Goal: Task Accomplishment & Management: Use online tool/utility

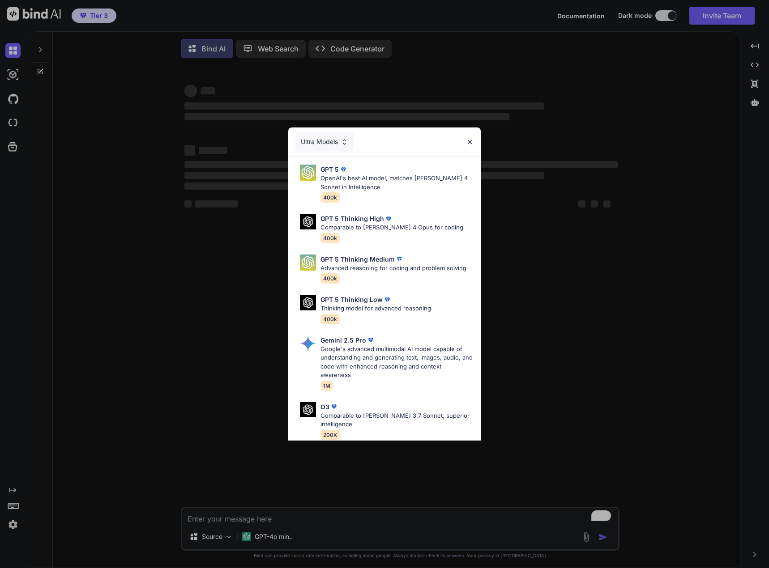
type textarea "x"
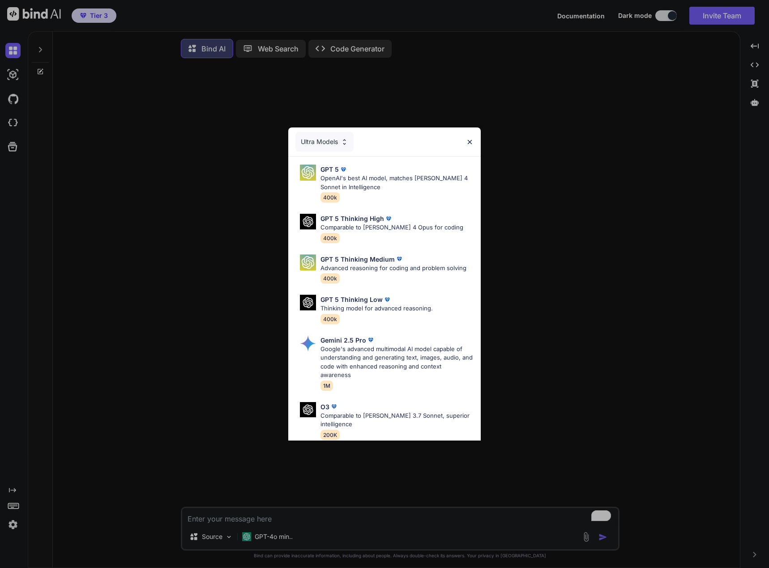
click at [662, 97] on div "Ultra Models GPT 5 OpenAI's best AI model, matches Claude 4 Sonnet in Intellige…" at bounding box center [384, 284] width 769 height 568
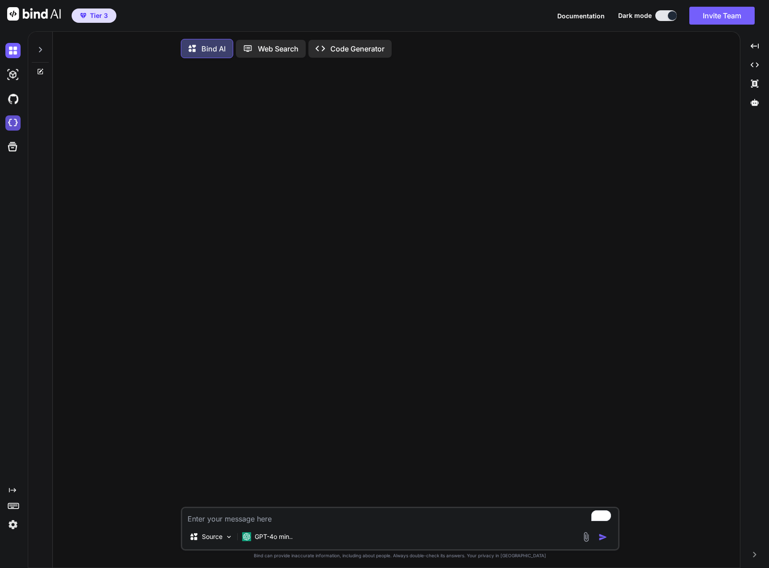
click at [15, 122] on img at bounding box center [12, 122] width 15 height 15
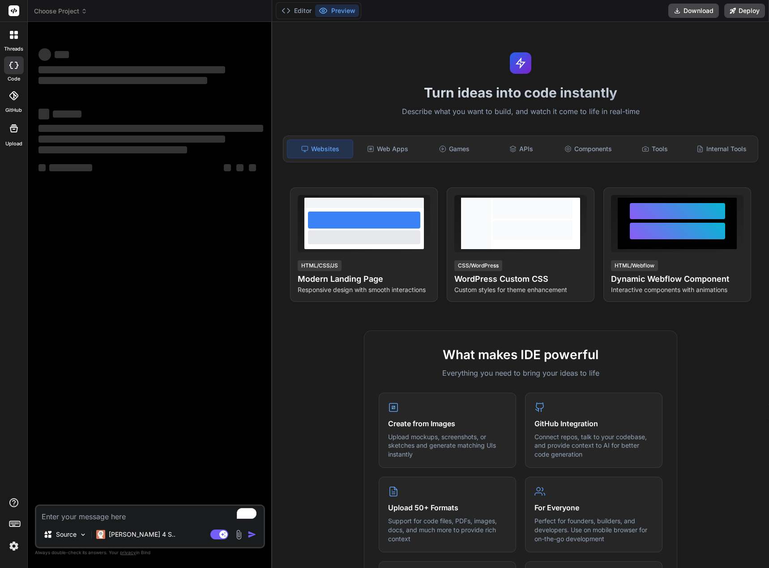
click at [96, 522] on div "Source Claude 4 S.. Agent Mode. When this toggle is activated, AI automatically…" at bounding box center [150, 527] width 230 height 44
drag, startPoint x: 99, startPoint y: 515, endPoint x: 93, endPoint y: 526, distance: 12.2
click at [98, 515] on textarea "To enrich screen reader interactions, please activate Accessibility in Grammarl…" at bounding box center [149, 514] width 227 height 16
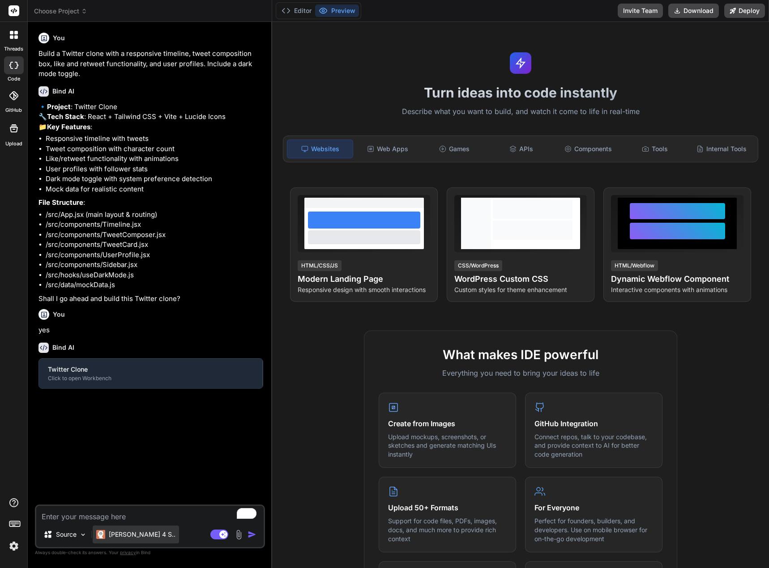
type textarea "x"
type textarea "b"
type textarea "x"
type textarea "bu"
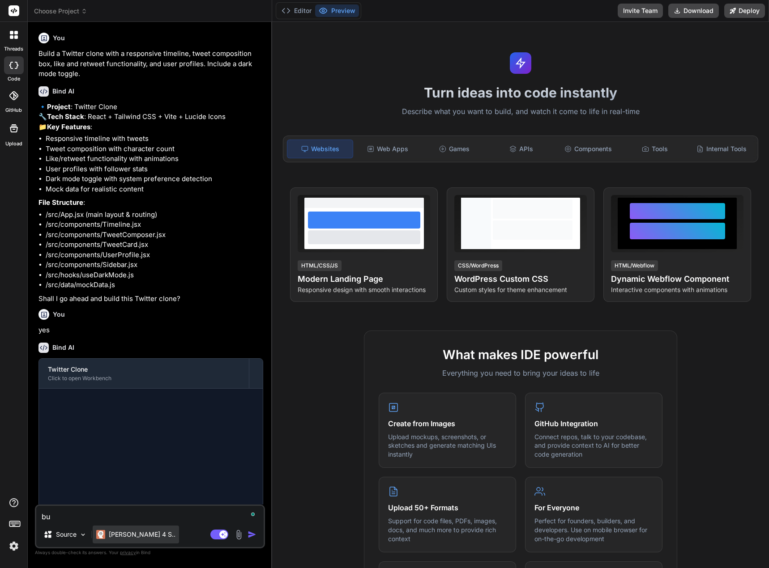
type textarea "x"
type textarea "bui"
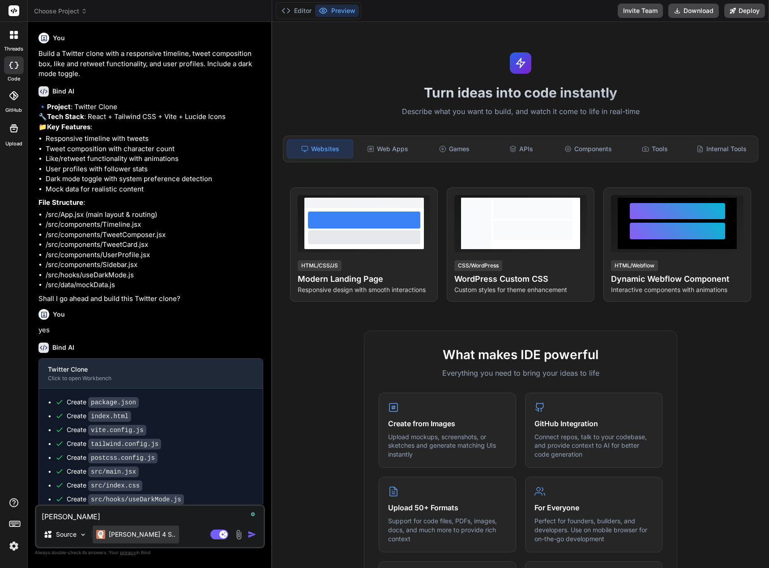
type textarea "x"
type textarea "buil"
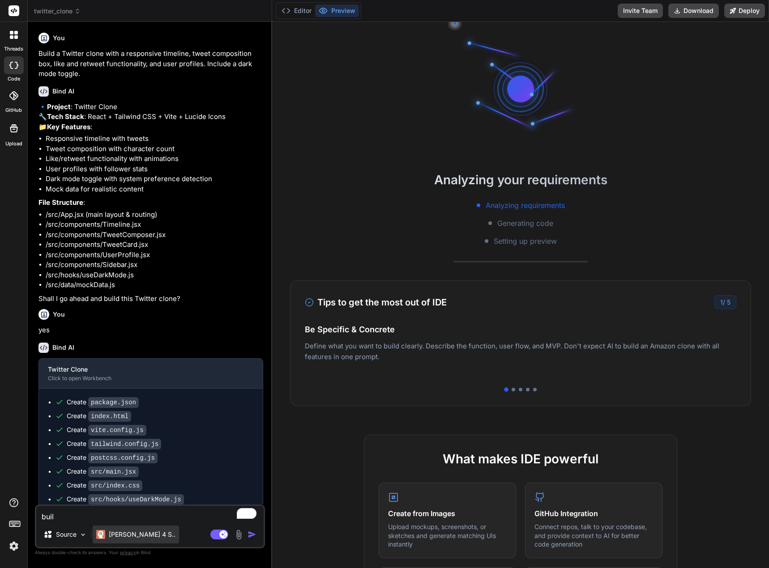
type textarea "x"
type textarea "build"
click at [77, 8] on span "twitter_clone" at bounding box center [57, 11] width 47 height 9
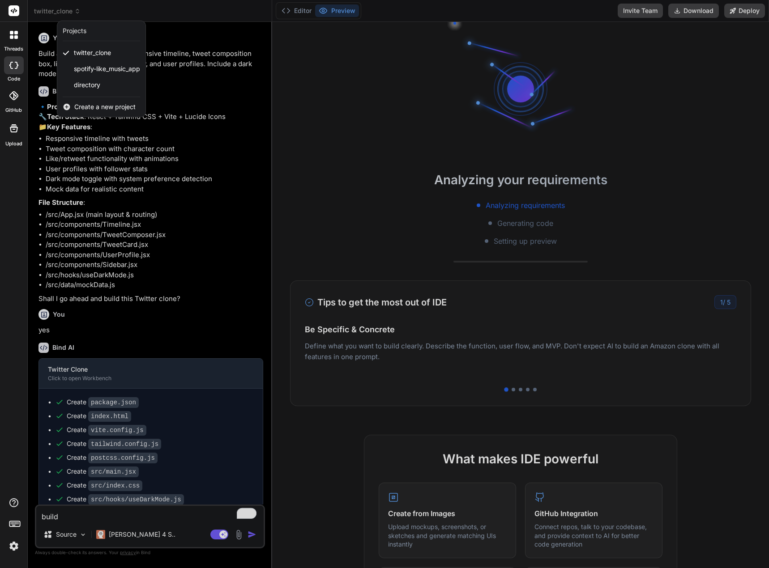
click at [94, 105] on span "Create a new project" at bounding box center [104, 106] width 61 height 9
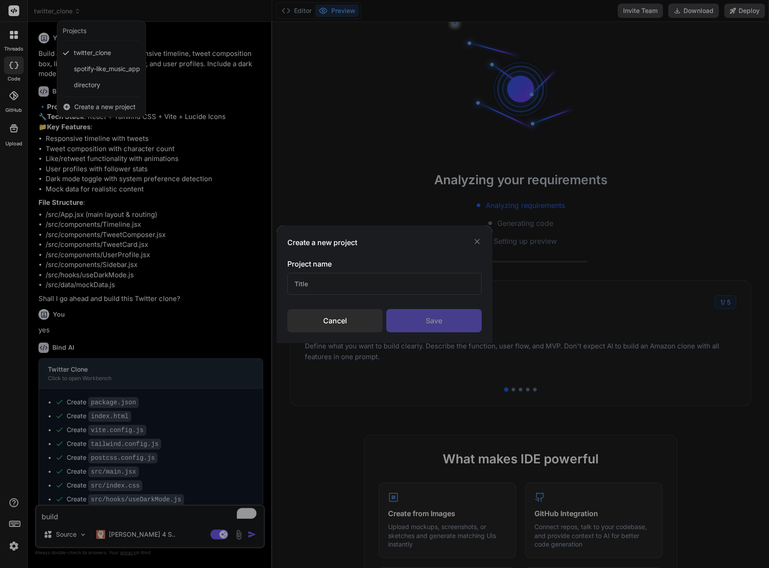
click at [368, 285] on input "text" at bounding box center [384, 284] width 194 height 22
type input "Rotating bible text"
click at [422, 314] on div "Save" at bounding box center [433, 320] width 95 height 23
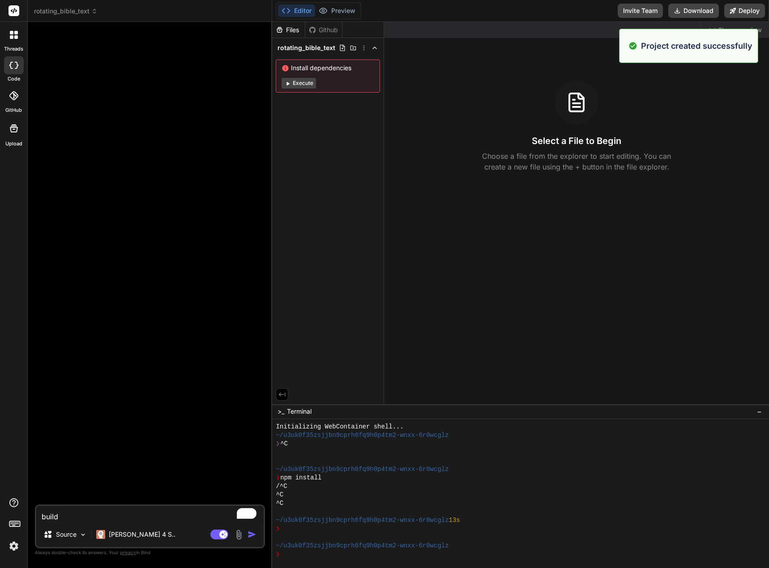
click at [83, 511] on textarea "build" at bounding box center [149, 514] width 227 height 16
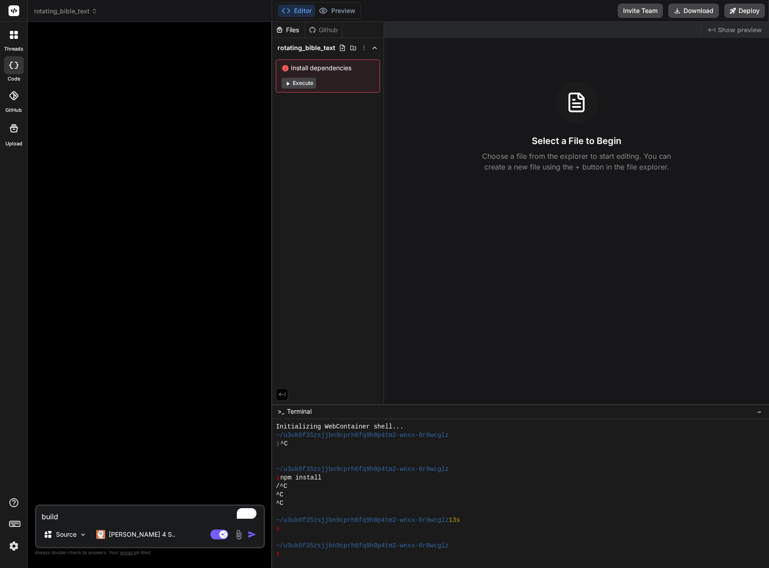
type textarea "x"
type textarea "build"
type textarea "x"
type textarea "build a"
type textarea "x"
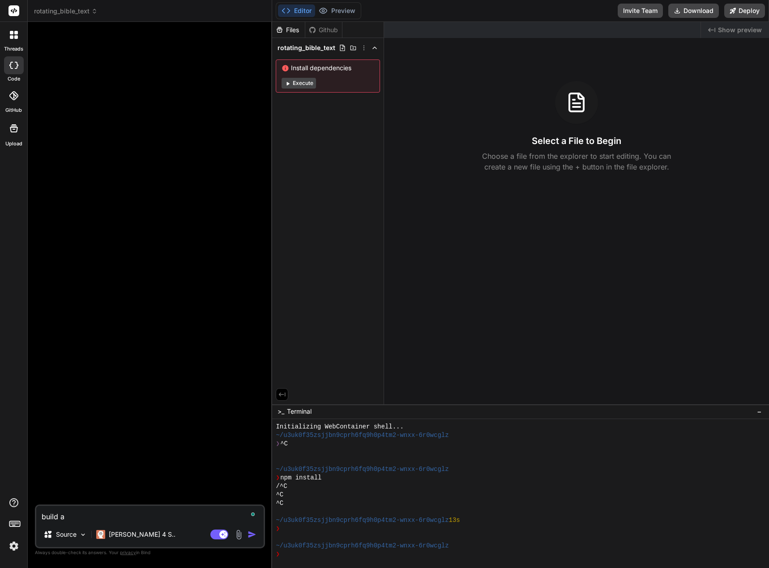
type textarea "build am"
type textarea "x"
type textarea "build amo"
type textarea "x"
type textarea "build amod"
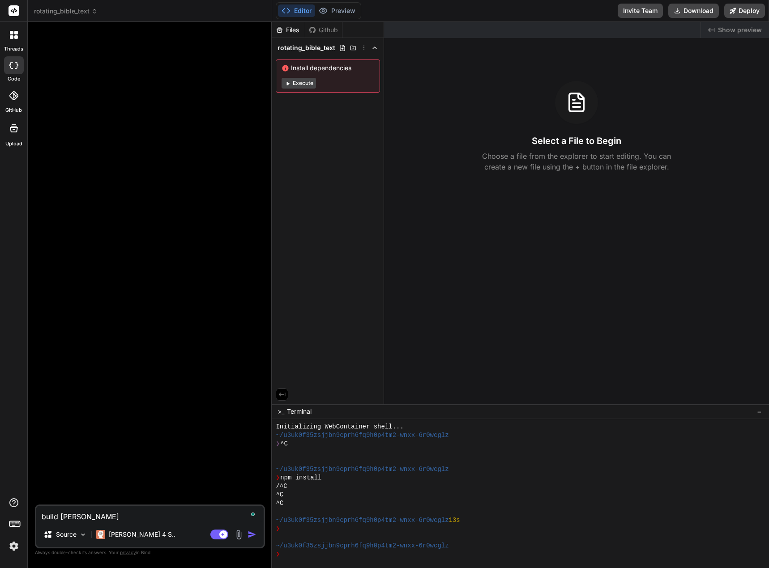
type textarea "x"
type textarea "build amode"
type textarea "x"
type textarea "build amod"
type textarea "x"
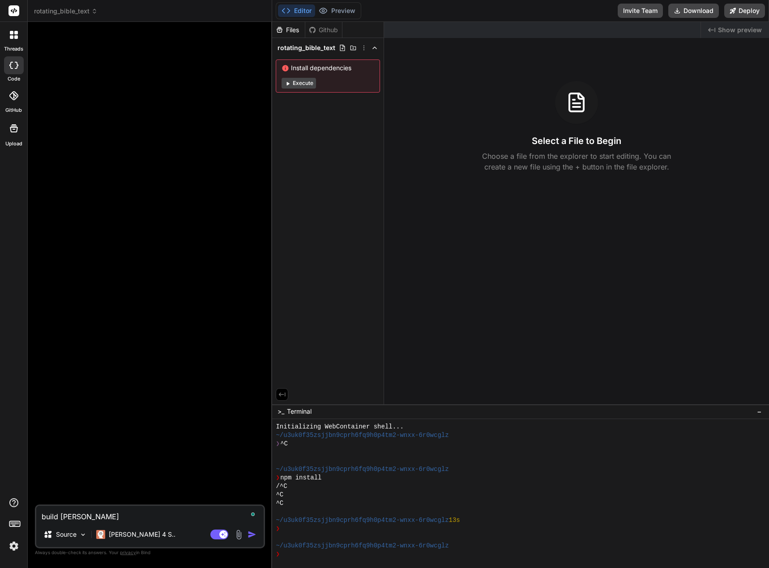
type textarea "build amo"
type textarea "x"
type textarea "build am"
type textarea "x"
type textarea "build a"
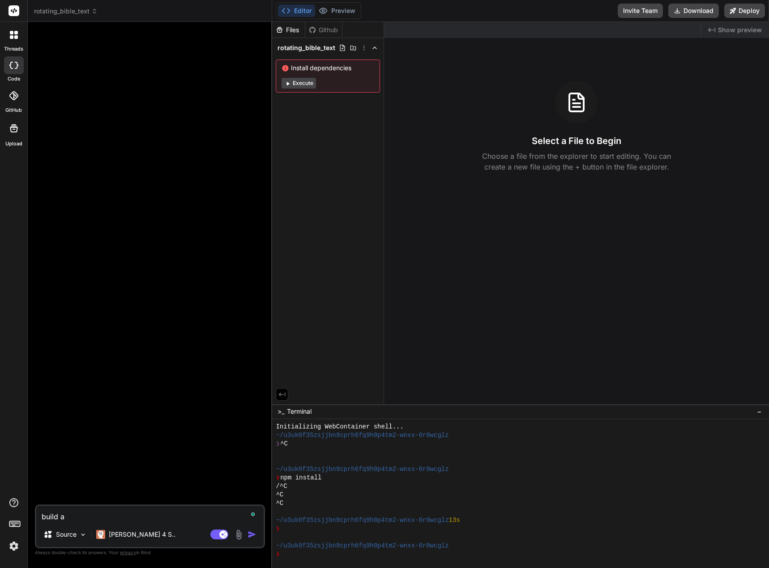
type textarea "x"
type textarea "build"
type textarea "x"
type textarea "build w"
type textarea "x"
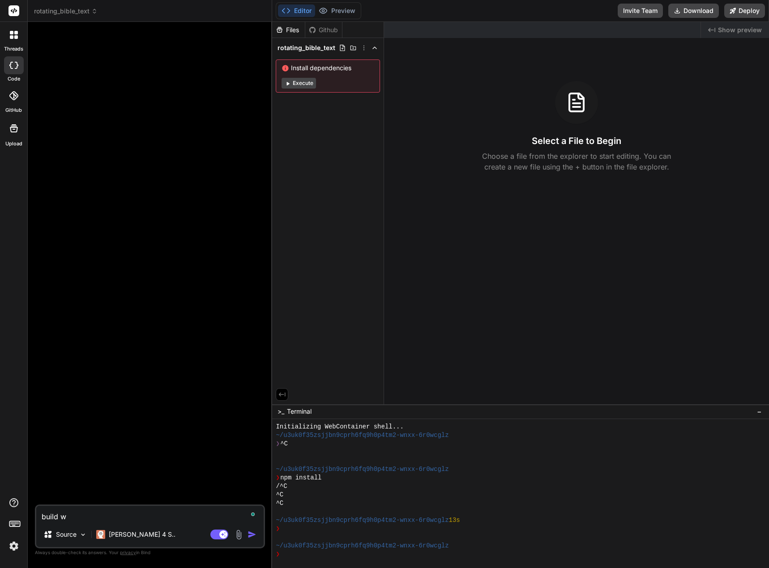
type textarea "build wo"
type textarea "x"
type textarea "build wor"
type textarea "x"
type textarea "build word"
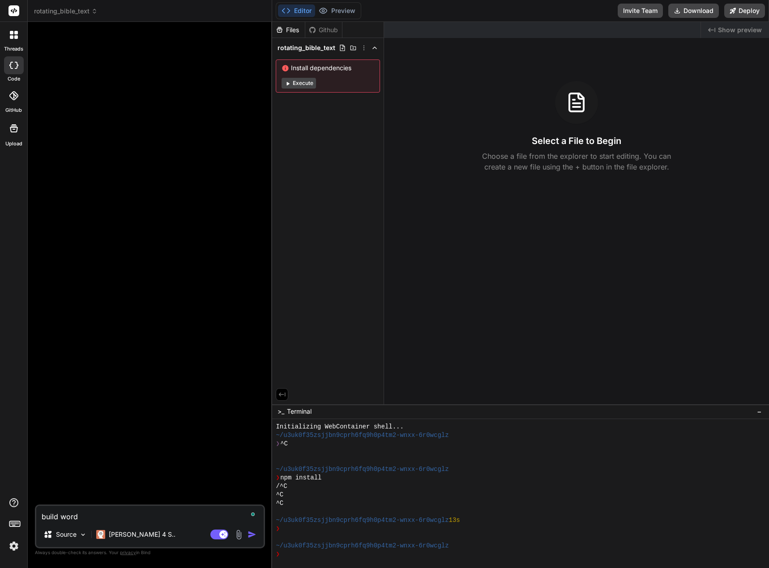
type textarea "x"
type textarea "build wordp"
type textarea "x"
type textarea "build wordpr"
type textarea "x"
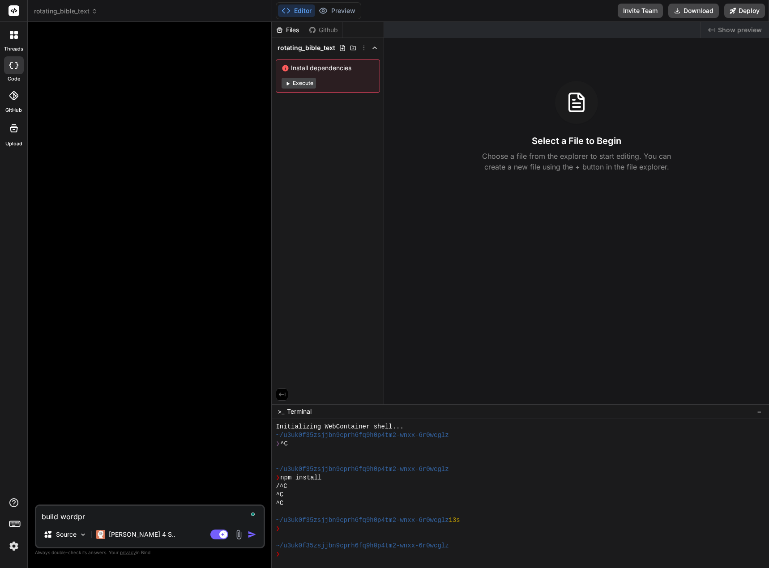
type textarea "build wordpre"
type textarea "x"
type textarea "build wordpres"
type textarea "x"
type textarea "build wordpress"
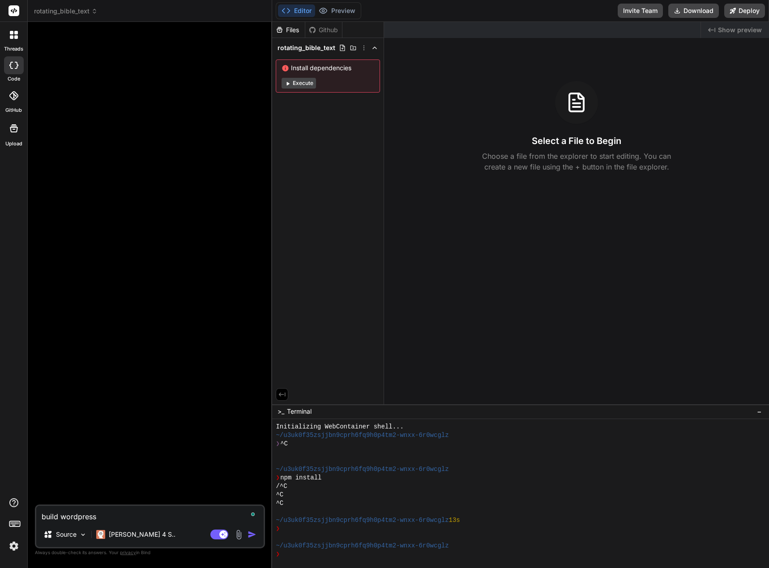
type textarea "x"
type textarea "build wordpress"
type textarea "x"
type textarea "build wordpress l"
type textarea "x"
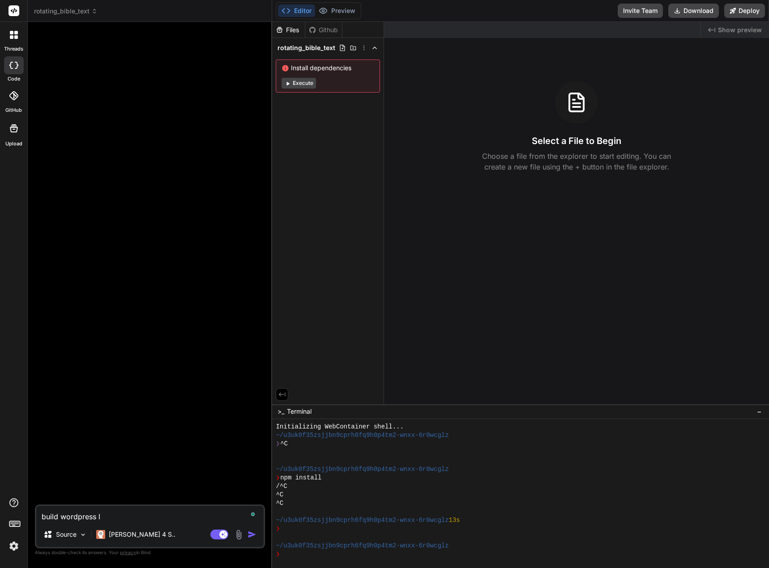
type textarea "build wordpress"
type textarea "x"
type textarea "build wordpress p"
type textarea "x"
type textarea "build wordpress pl"
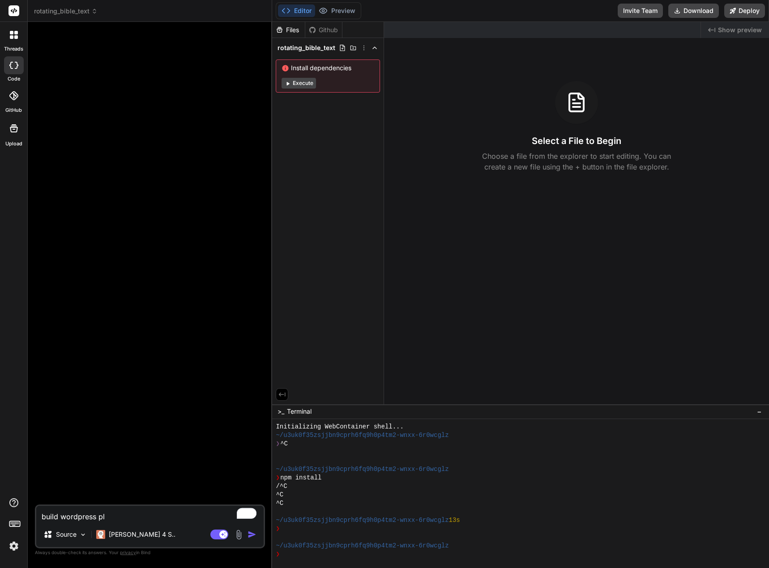
type textarea "x"
type textarea "build wordpress plu"
type textarea "x"
type textarea "build wordpress plug"
type textarea "x"
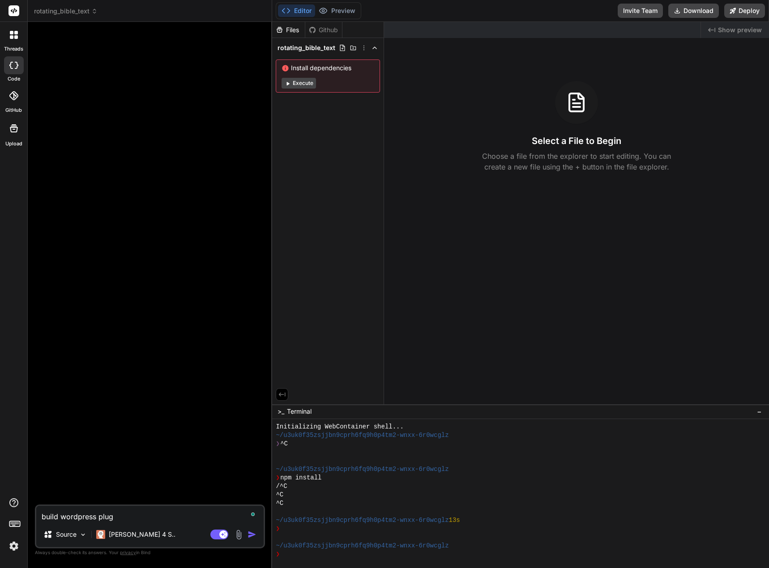
type textarea "build wordpress plugi"
type textarea "x"
type textarea "build wordpress plugin"
type textarea "x"
type textarea "build wordpress plugin"
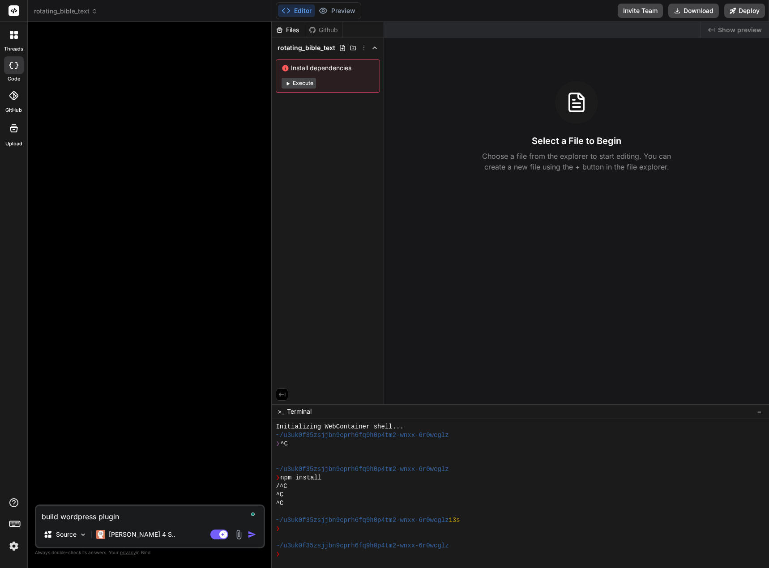
type textarea "x"
type textarea "build wordpress plugin t"
type textarea "x"
type textarea "build wordpress plugin to"
type textarea "x"
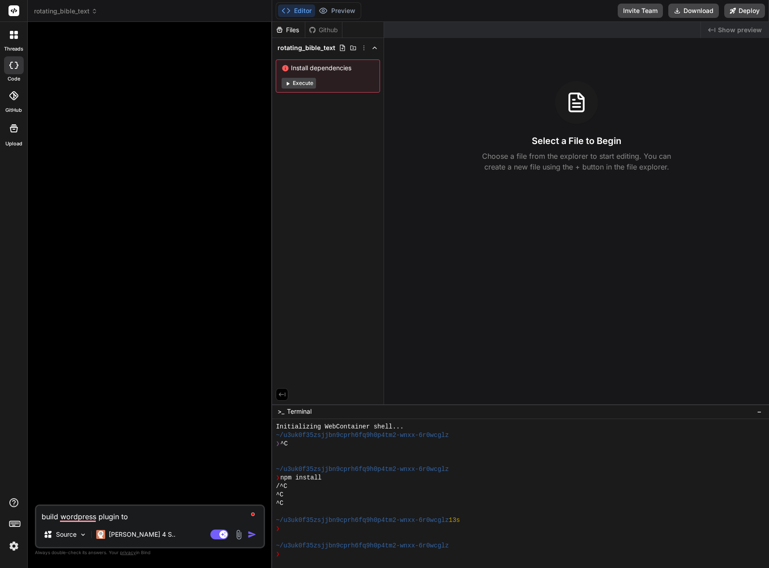
type textarea "build wordpress plugin to"
type textarea "x"
type textarea "build wordpress plugin to s"
type textarea "x"
type textarea "build wordpress plugin to sh"
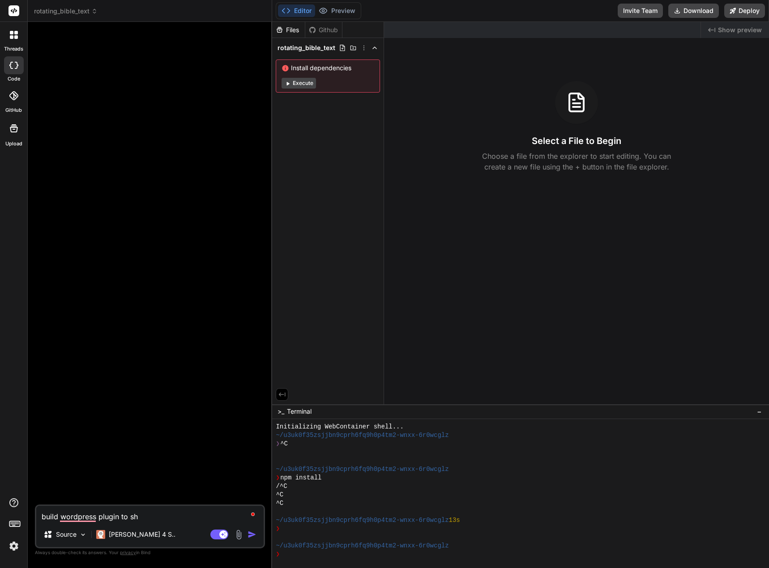
type textarea "x"
type textarea "build wordpress plugin to sho"
type textarea "x"
type textarea "build wordpress plugin to show"
type textarea "x"
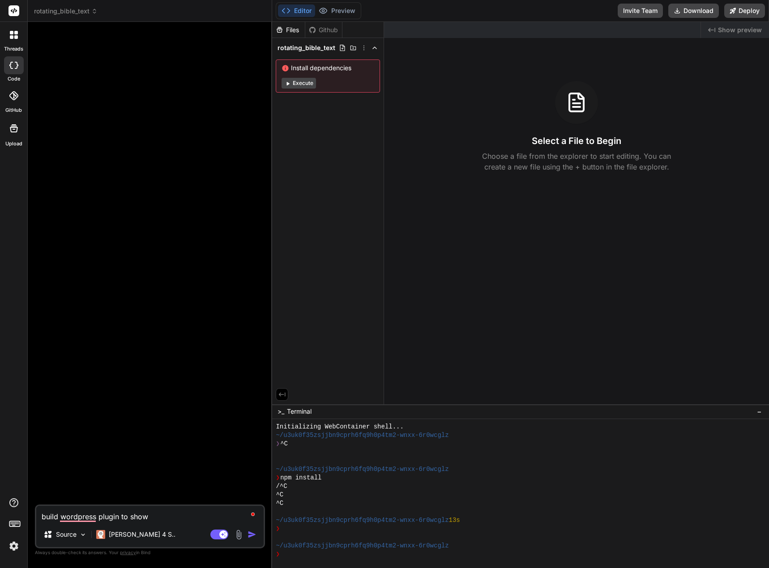
type textarea "build wordpress plugin to show"
type textarea "x"
type textarea "build wordpress plugin to show r"
type textarea "x"
type textarea "build wordpress plugin to show ra"
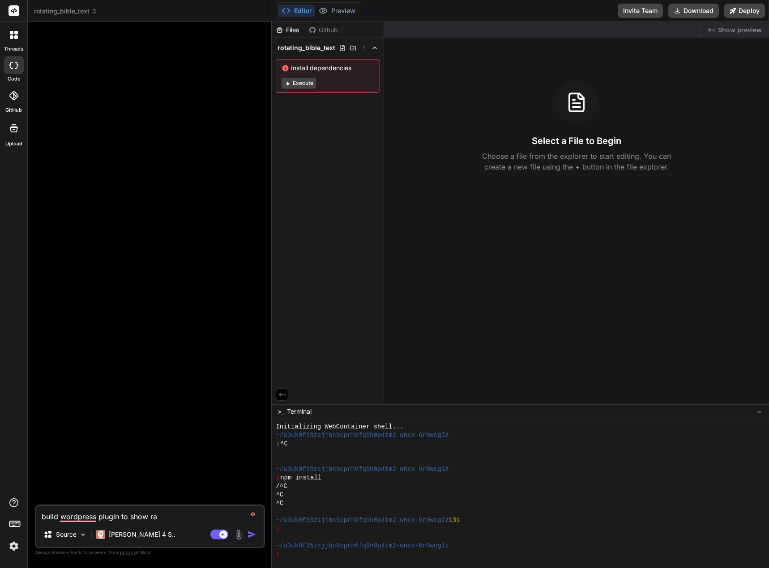
type textarea "x"
type textarea "build wordpress plugin to show ran"
type textarea "x"
type textarea "build wordpress plugin to show rand"
type textarea "x"
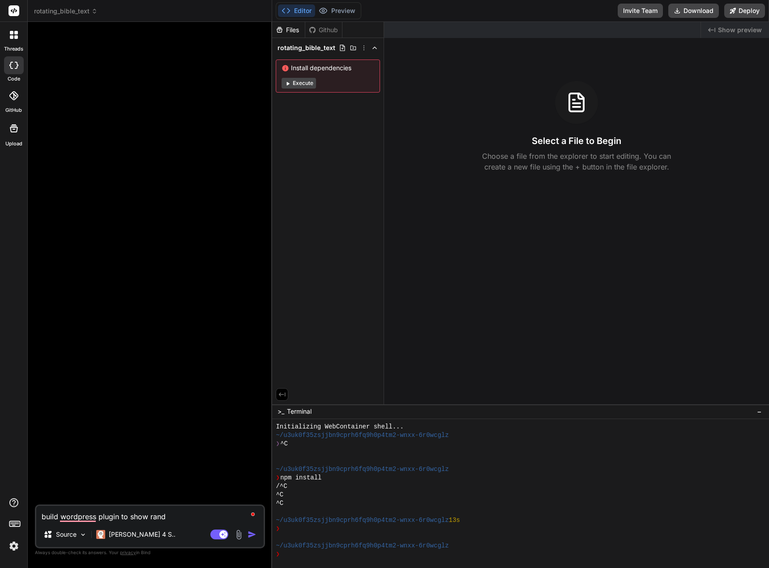
type textarea "build wordpress plugin to show rando"
type textarea "x"
type textarea "build wordpress plugin to show random"
type textarea "x"
type textarea "build wordpress plugin to show random"
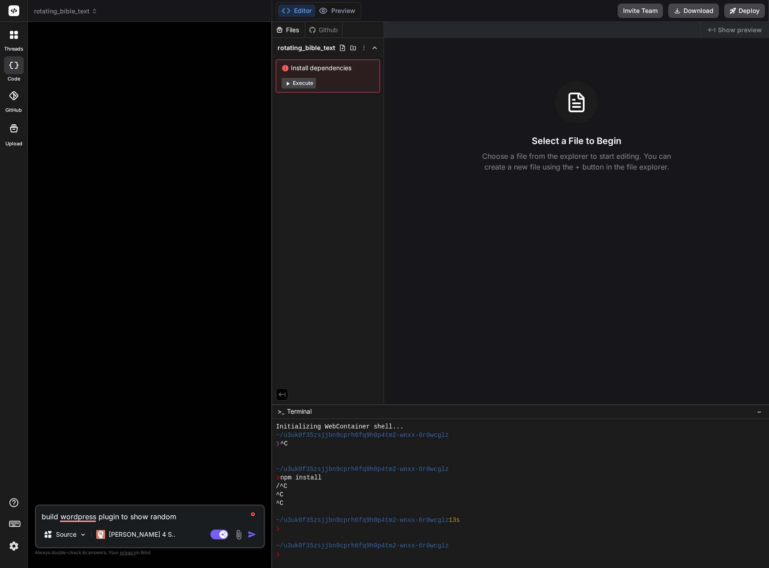
type textarea "x"
type textarea "build wordpress plugin to show random b"
type textarea "x"
type textarea "build wordpress plugin to show random bi"
type textarea "x"
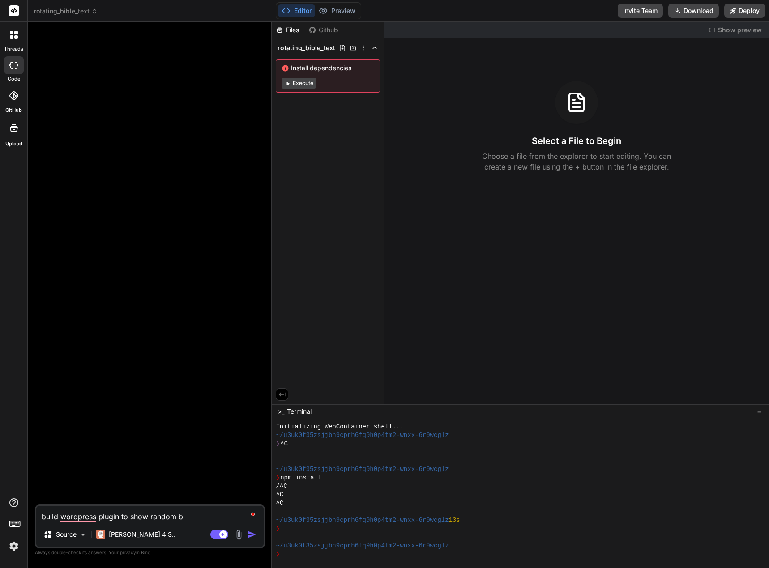
type textarea "build wordpress plugin to show random bib"
type textarea "x"
type textarea "build wordpress plugin to show random bibl"
type textarea "x"
type textarea "build wordpress plugin to show random bible"
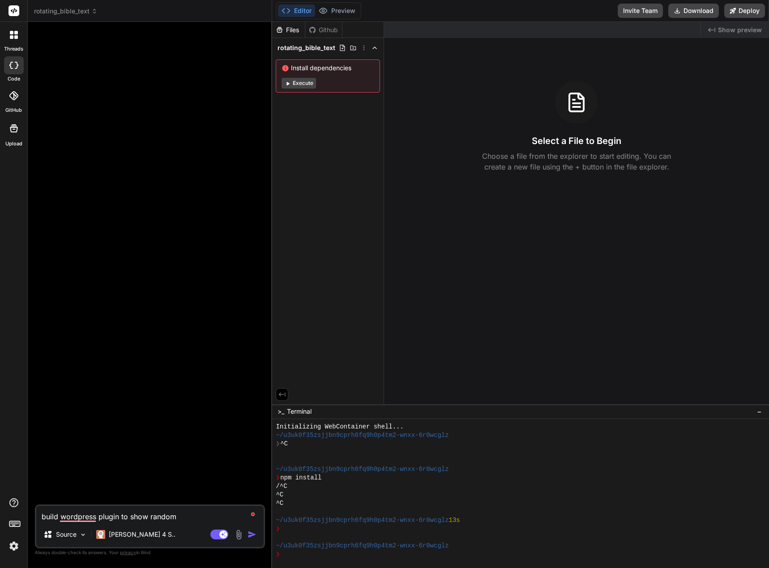
type textarea "x"
type textarea "build wordpress plugin to show random bible"
type textarea "x"
type textarea "build wordpress plugin to show random bible t"
type textarea "x"
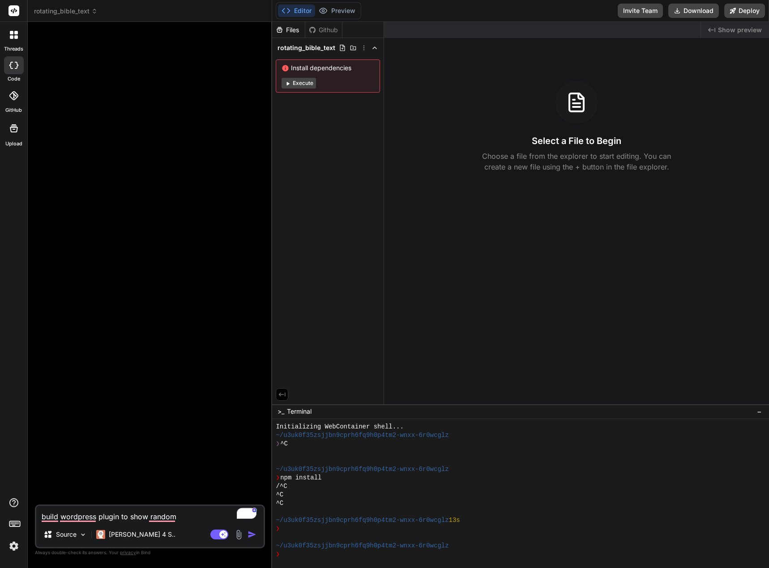
type textarea "build wordpress plugin to show random bible te"
type textarea "x"
type textarea "build wordpress plugin to show random bible tex"
type textarea "x"
type textarea "build wordpress plugin to show random bible text"
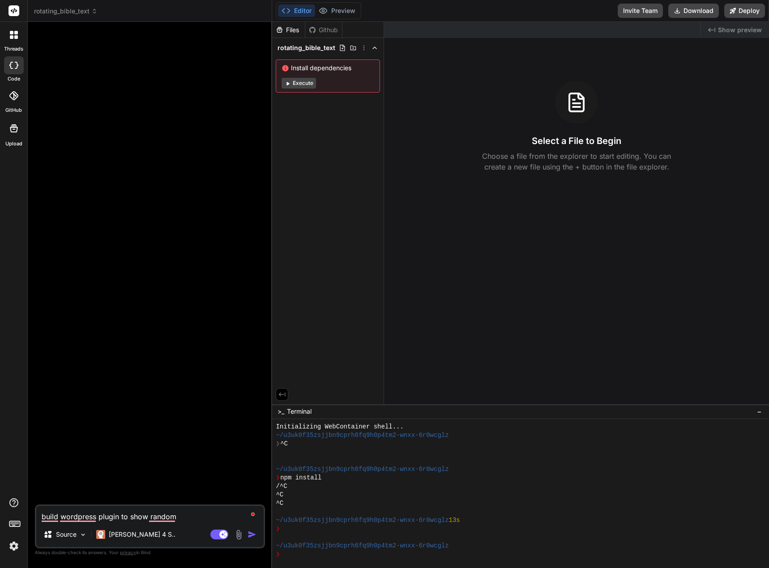
type textarea "x"
type textarea "build wordpress plugin to show random bible text"
type textarea "x"
type textarea "build wordpress plugin to show random bible text o"
type textarea "x"
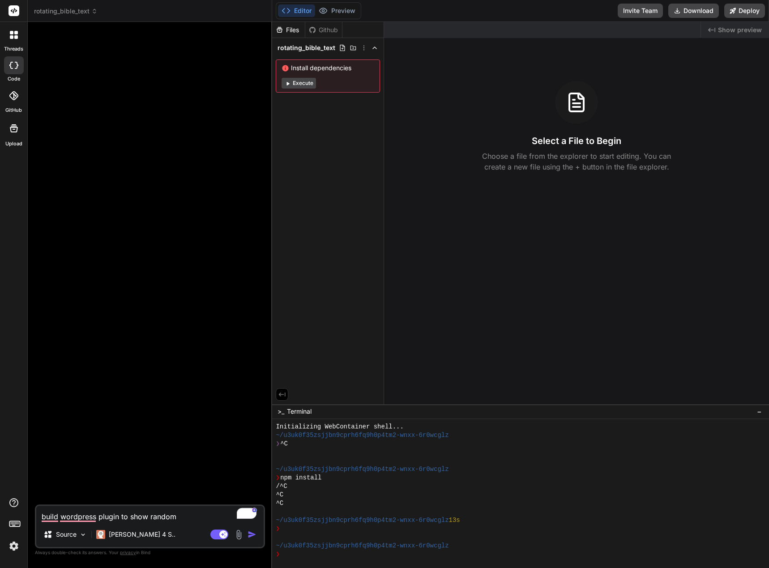
type textarea "build wordpress plugin to show random bible text of"
type textarea "x"
type textarea "build wordpress plugin to show random bible text of"
type textarea "x"
type textarea "build wordpress plugin to show random bible text of f"
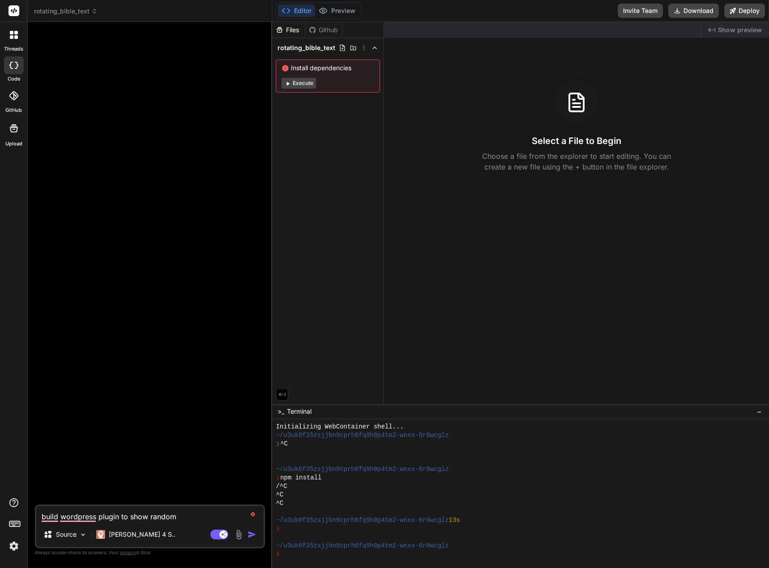
type textarea "x"
type textarea "build wordpress plugin to show random bible text of fa"
type textarea "x"
type textarea "build wordpress plugin to show random bible text of fai"
type textarea "x"
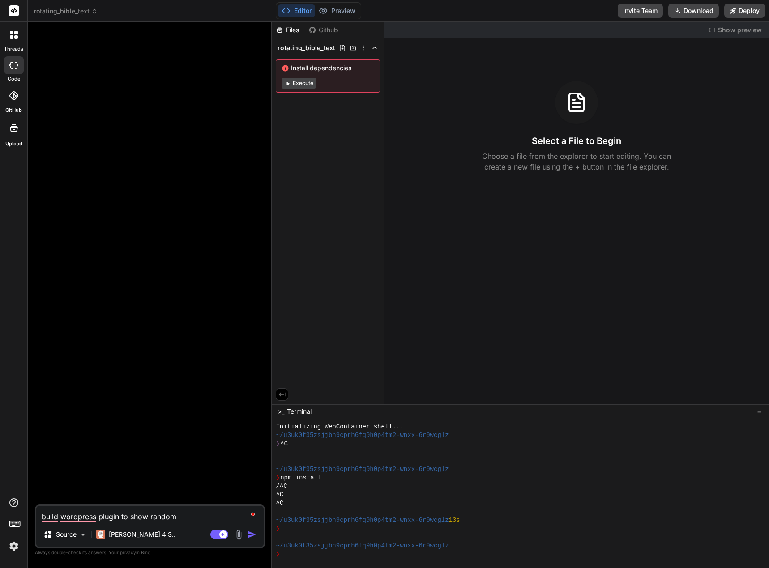
type textarea "build wordpress plugin to show random bible text of fait"
type textarea "x"
type textarea "build wordpress plugin to show random bible text of faith"
type textarea "x"
type textarea "build wordpress plugin to show random bible text of faith"
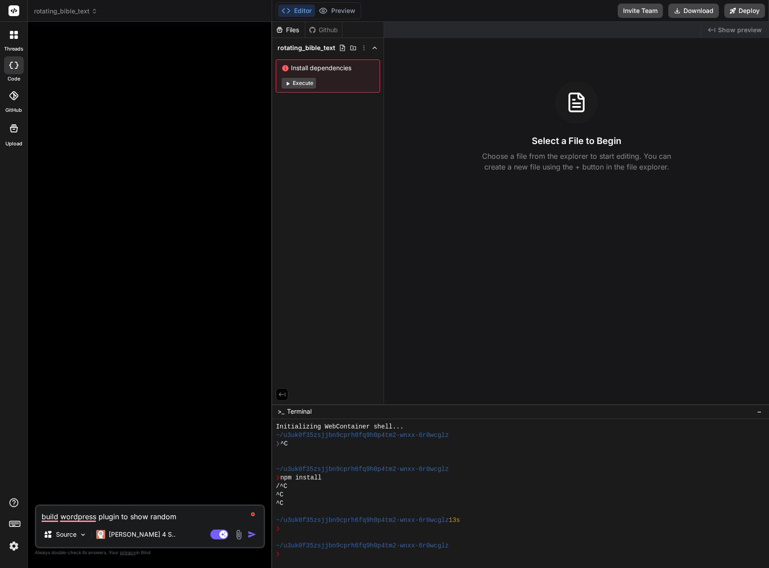
type textarea "x"
type textarea "build wordpress plugin to show random bible text of faith a"
type textarea "x"
type textarea "build wordpress plugin to show random bible text of faith an"
type textarea "x"
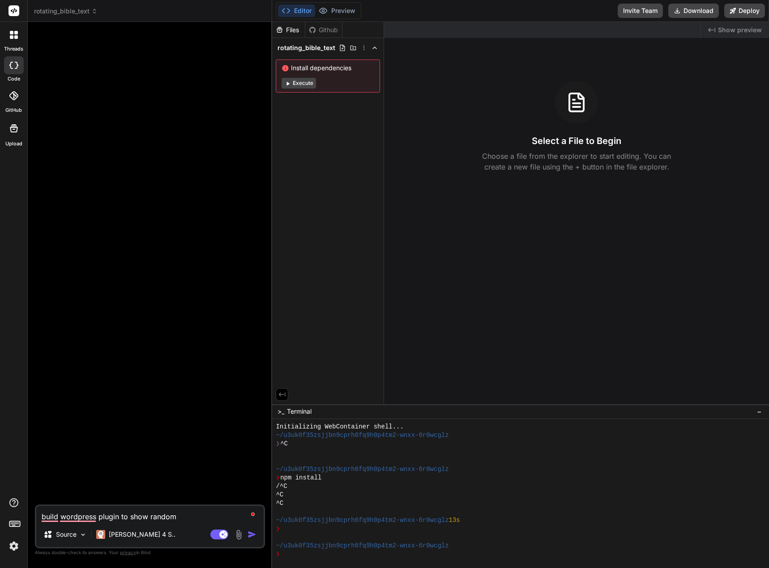
type textarea "build wordpress plugin to show random bible text of faith and"
type textarea "x"
type textarea "build wordpress plugin to show random bible text of faith and"
type textarea "x"
type textarea "build wordpress plugin to show random bible text of faith and e"
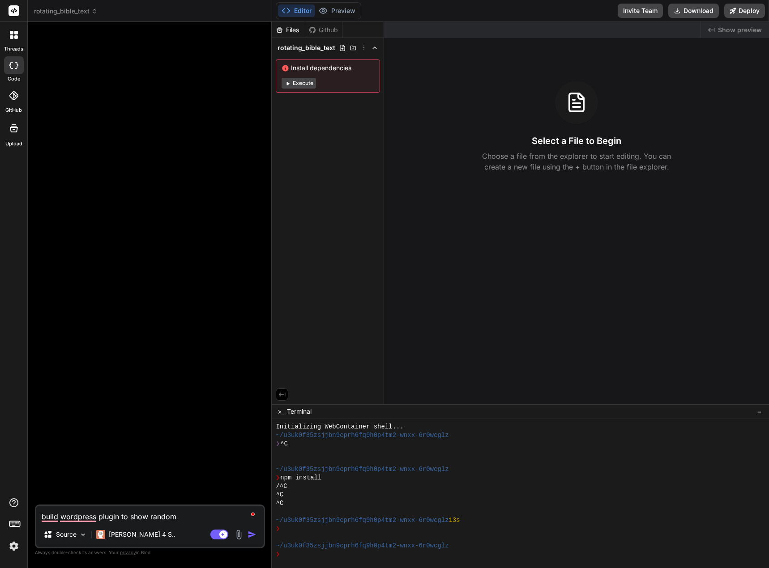
type textarea "x"
type textarea "build wordpress plugin to show random bible text of faith and en"
type textarea "x"
type textarea "build wordpress plugin to show random bible text of faith and enc"
type textarea "x"
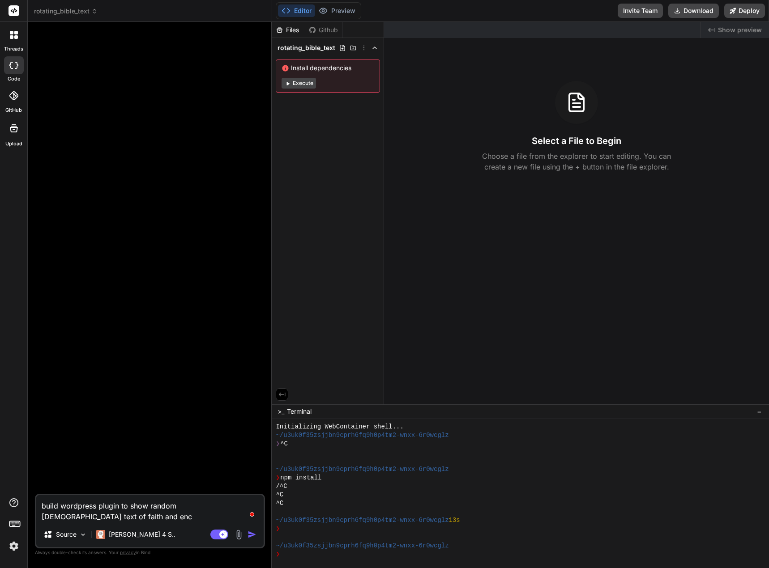
type textarea "build wordpress plugin to show random bible text of faith and enco"
type textarea "x"
type textarea "build wordpress plugin to show random bible text of faith and encou"
type textarea "x"
type textarea "build wordpress plugin to show random bible text of faith and encour"
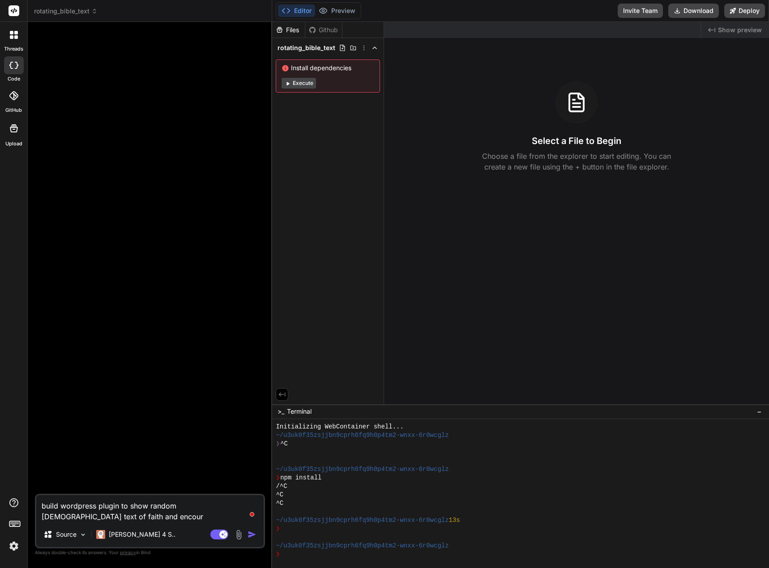
type textarea "x"
type textarea "build wordpress plugin to show random bible text of faith and encoura"
type textarea "x"
type textarea "build wordpress plugin to show random bible text of faith and encourag"
type textarea "x"
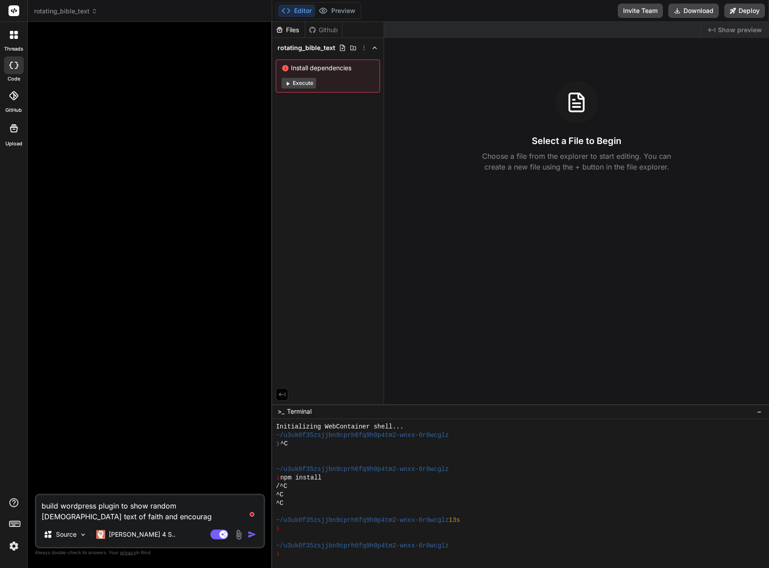
type textarea "build wordpress plugin to show random bible text of faith and encourage"
type textarea "x"
type textarea "build wordpress plugin to show random bible text of faith and encouragem"
type textarea "x"
type textarea "build wordpress plugin to show random bible text of faith and encourageme"
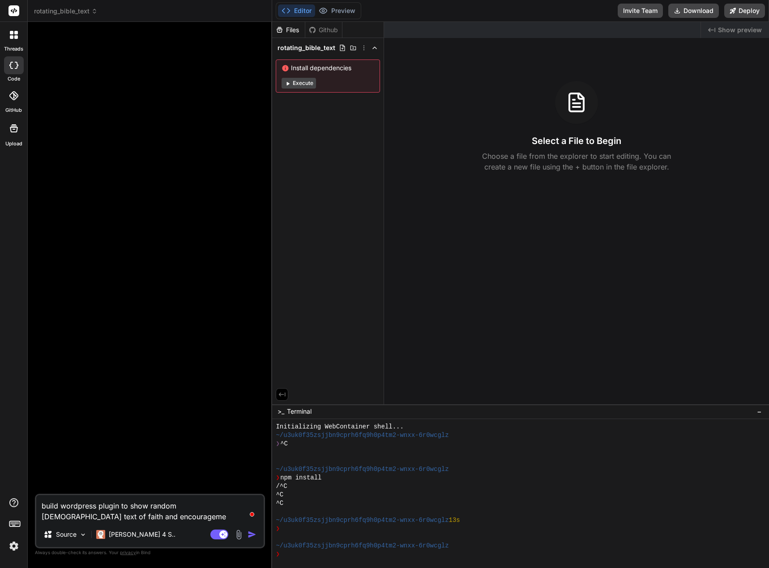
type textarea "x"
type textarea "build wordpress plugin to show random bible text of faith and encouragemen"
type textarea "x"
type textarea "build wordpress plugin to show random [DEMOGRAPHIC_DATA] text of faith and enco…"
type textarea "x"
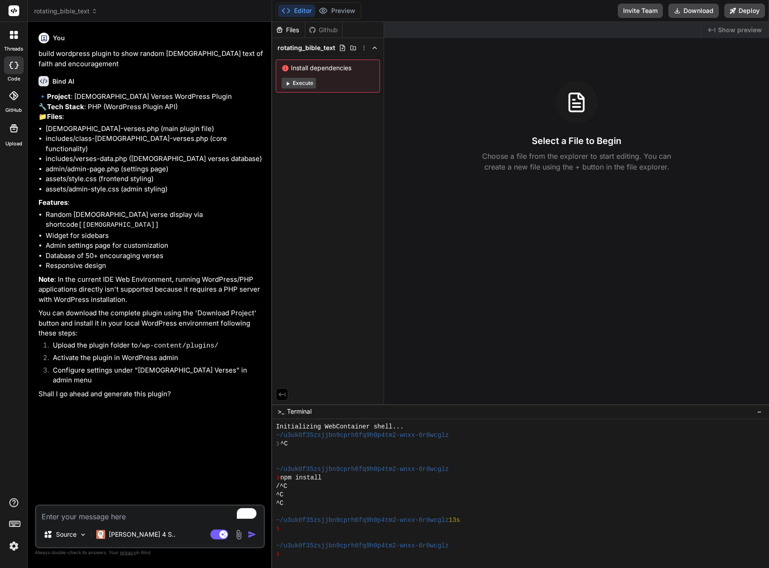
type textarea "x"
type textarea "y"
type textarea "x"
type textarea "ye"
type textarea "x"
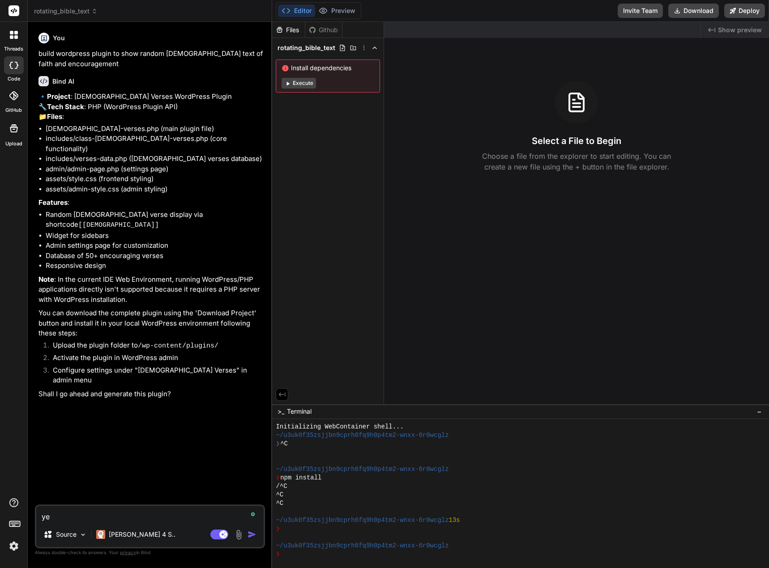
type textarea "yes"
type textarea "x"
type textarea "yes,"
type textarea "x"
type textarea "yes,"
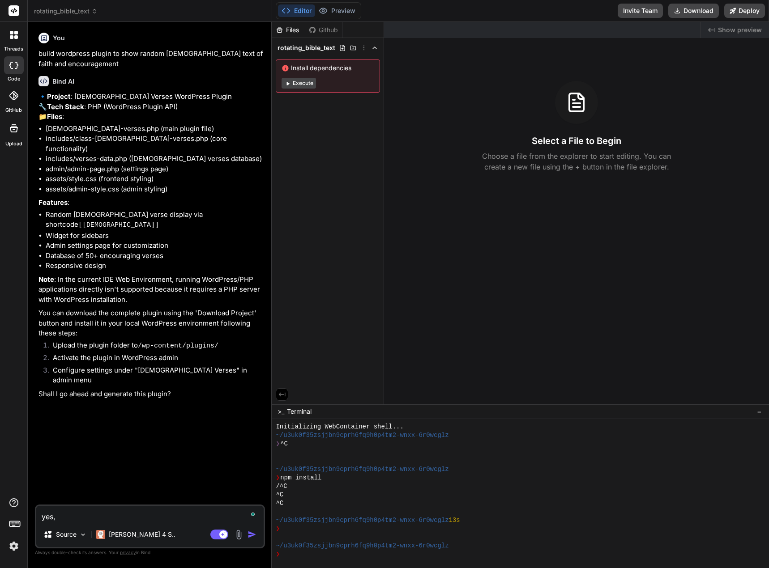
type textarea "x"
type textarea "yes, b"
type textarea "x"
type textarea "yes, bu"
type textarea "x"
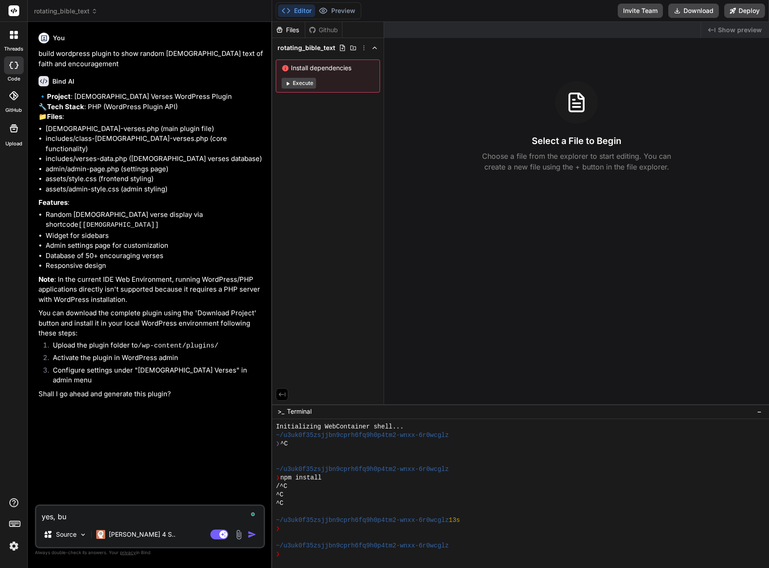
type textarea "yes, but"
type textarea "x"
type textarea "yes, but"
type textarea "x"
type textarea "yes, but t"
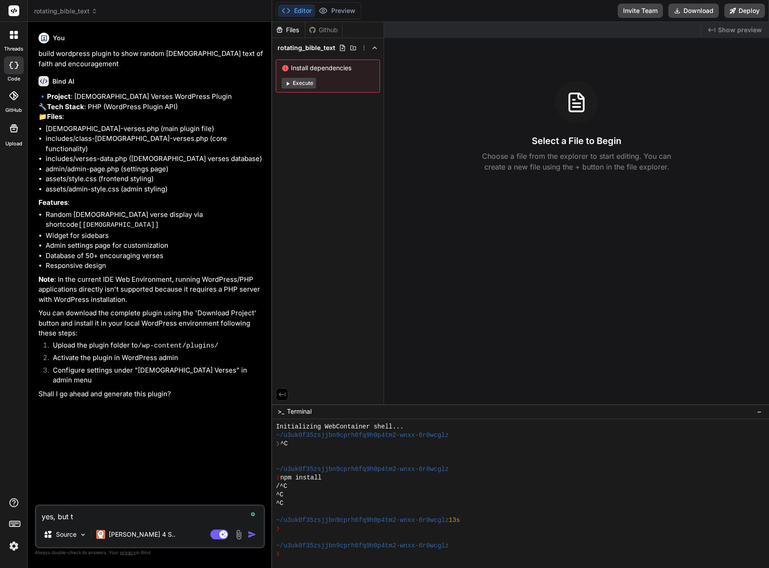
type textarea "x"
type textarea "yes, but th"
type textarea "x"
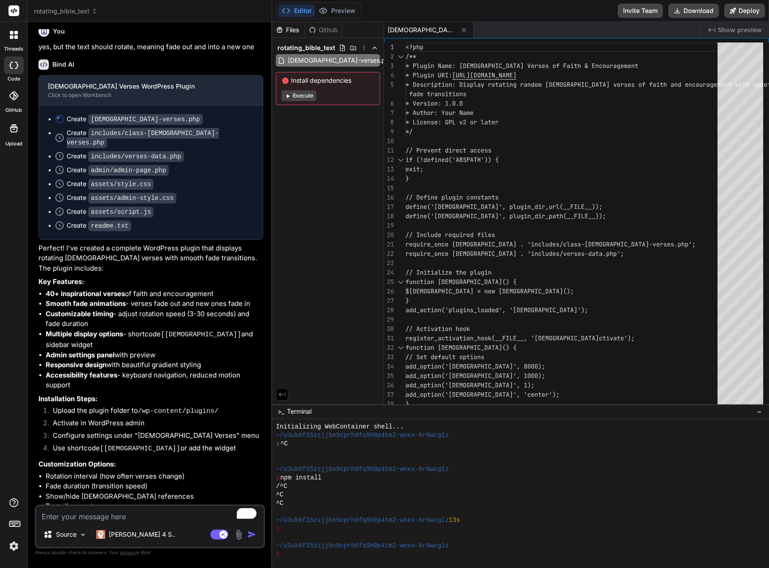
scroll to position [392, 0]
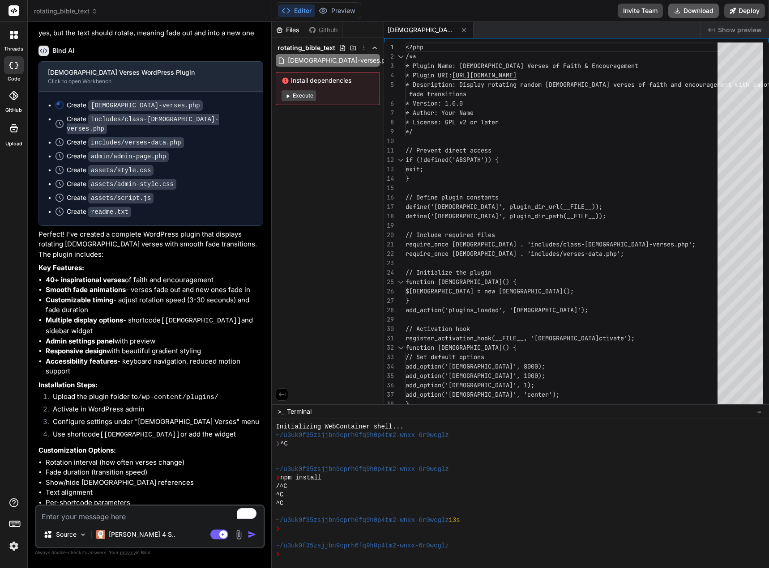
click at [698, 9] on button "Download" at bounding box center [693, 11] width 51 height 14
click at [95, 12] on icon at bounding box center [94, 11] width 6 height 6
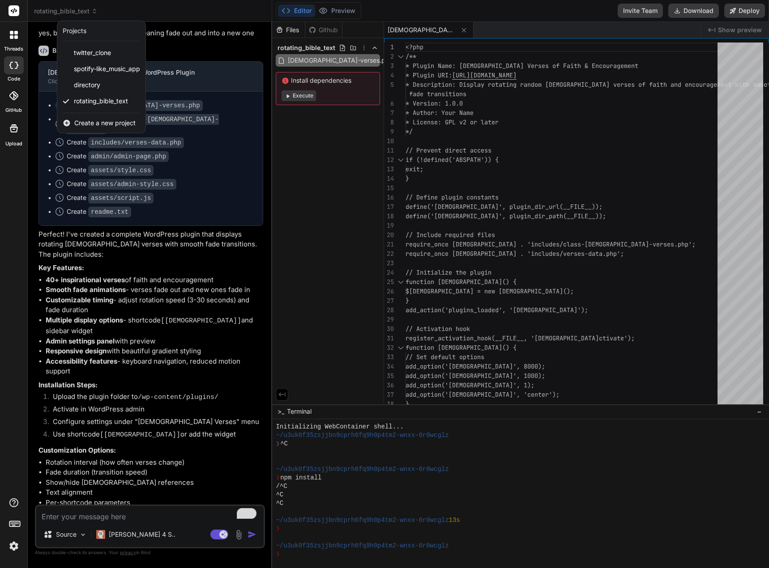
click at [96, 119] on span "Create a new project" at bounding box center [104, 123] width 61 height 9
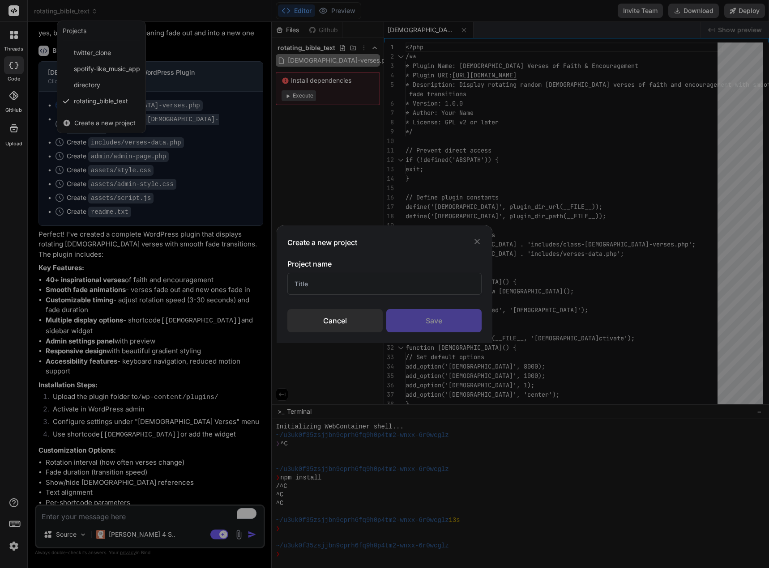
click at [316, 277] on input "text" at bounding box center [384, 284] width 194 height 22
click at [440, 327] on div "Save" at bounding box center [433, 320] width 95 height 23
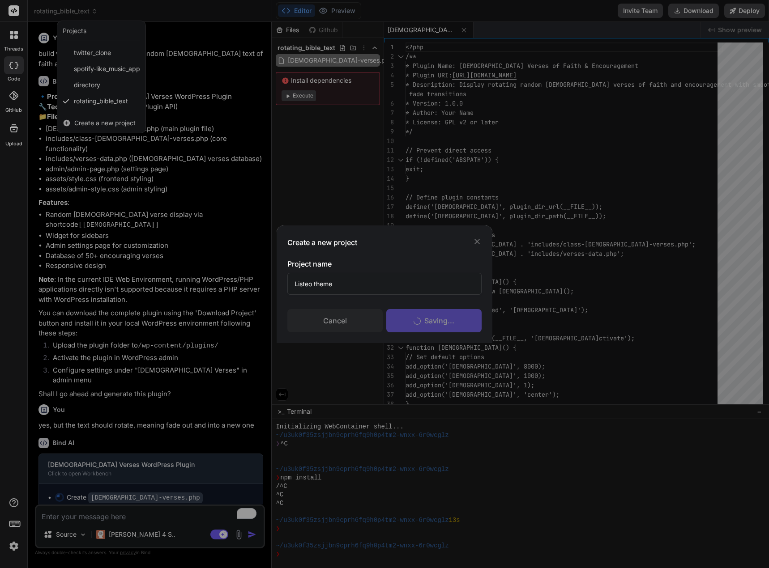
scroll to position [17, 0]
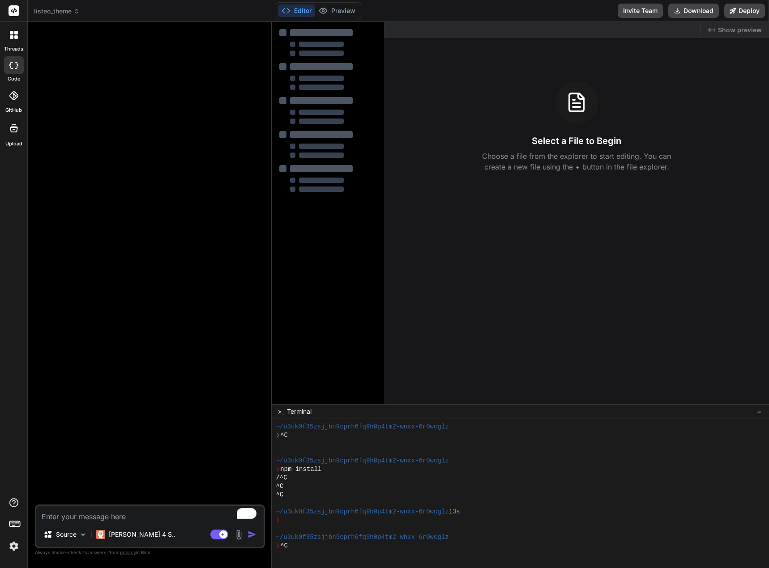
click at [174, 514] on textarea "To enrich screen reader interactions, please activate Accessibility in Grammarl…" at bounding box center [149, 514] width 227 height 16
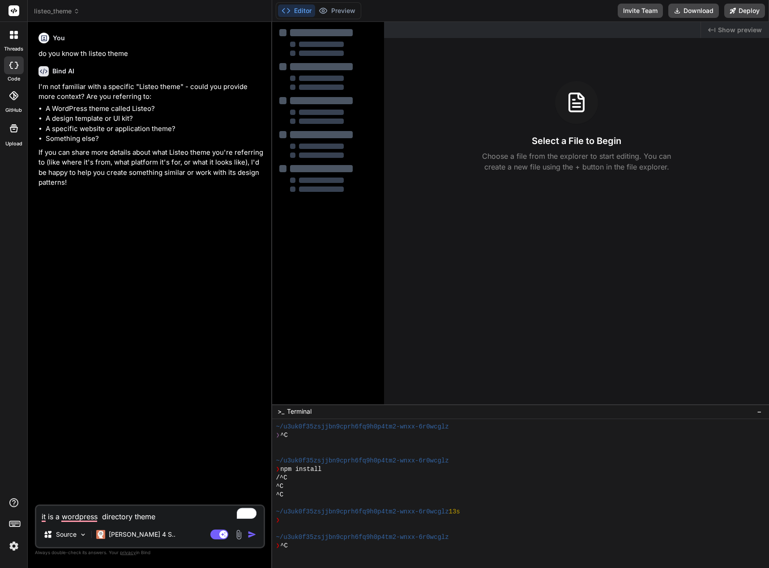
click at [252, 534] on img "button" at bounding box center [251, 534] width 9 height 9
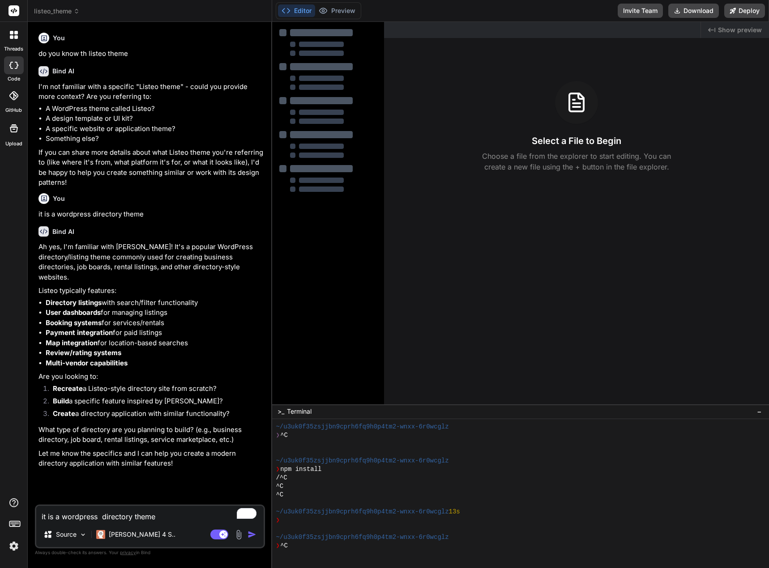
click at [147, 518] on textarea "it is a wordpress directory theme" at bounding box center [149, 514] width 227 height 16
drag, startPoint x: 213, startPoint y: 389, endPoint x: 55, endPoint y: 391, distance: 158.0
click at [55, 391] on li "Recreate a Listeo-style directory site from scratch?" at bounding box center [154, 390] width 217 height 13
copy li "Recreate a Listeo-style directory site from scratch"
click at [158, 517] on textarea "it is a wordpress directory theme" at bounding box center [149, 514] width 227 height 16
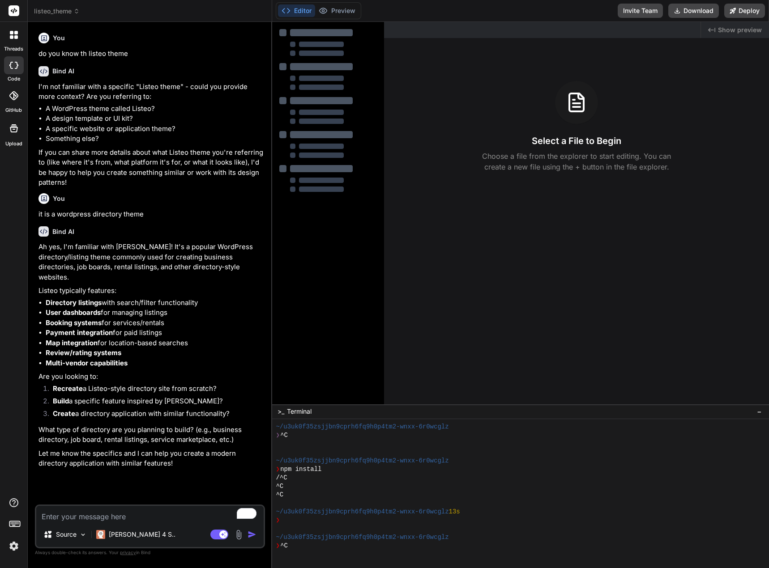
paste textarea "Recreate a Listeo-style directory site from scratch"
click at [123, 519] on textarea "Recreate a Listeo-style directory site from scratch" at bounding box center [149, 514] width 227 height 16
click at [251, 534] on img "button" at bounding box center [251, 534] width 9 height 9
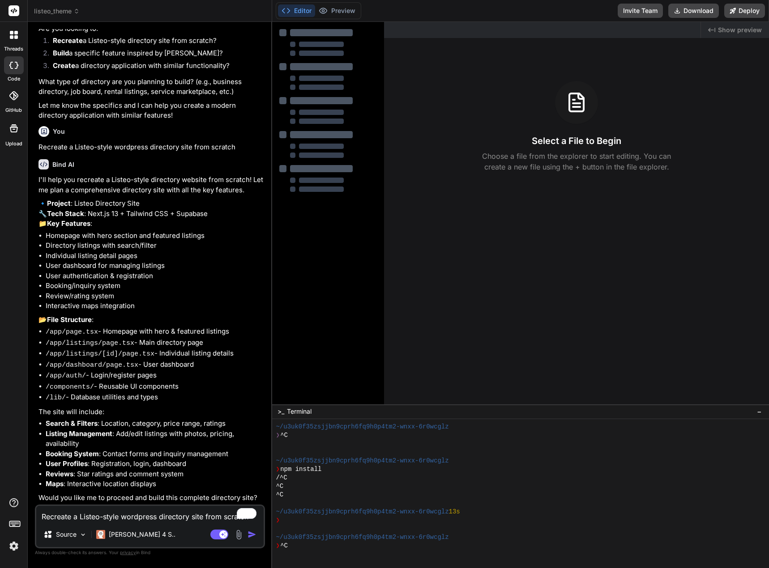
scroll to position [362, 0]
click at [152, 516] on textarea "Recreate a Listeo-style wordpress directory site from scratch" at bounding box center [149, 514] width 227 height 16
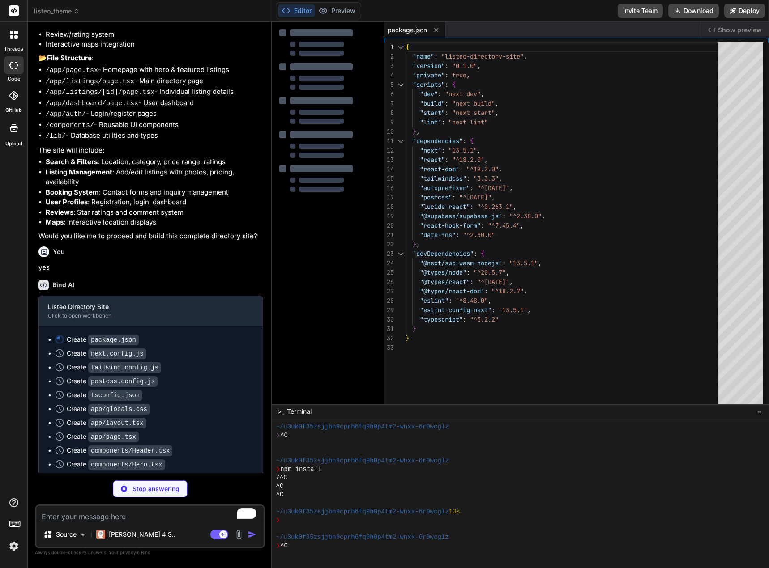
scroll to position [612, 0]
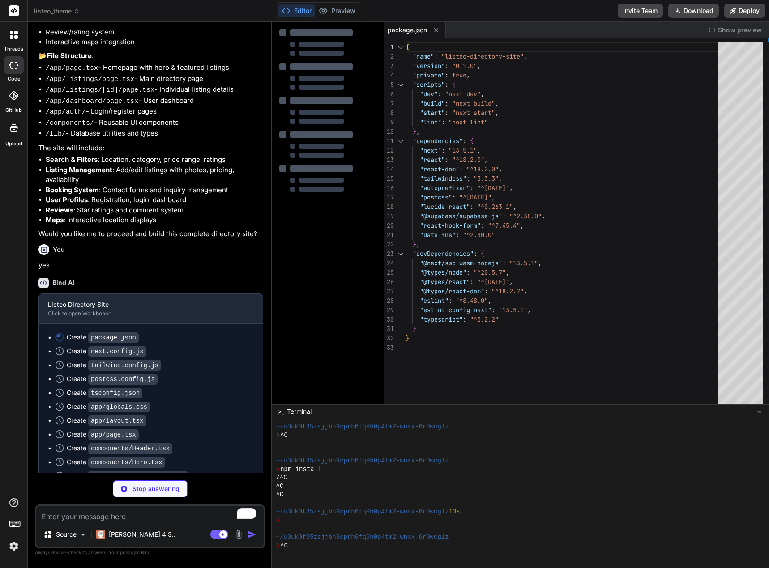
click at [136, 485] on p "Stop answering" at bounding box center [155, 489] width 47 height 9
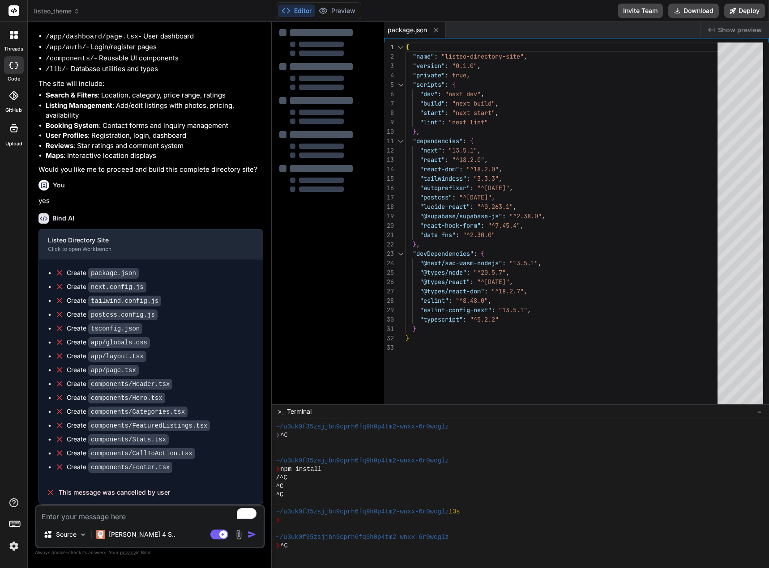
scroll to position [690, 0]
click at [145, 515] on textarea "To enrich screen reader interactions, please activate Accessibility in Grammarl…" at bounding box center [149, 514] width 227 height 16
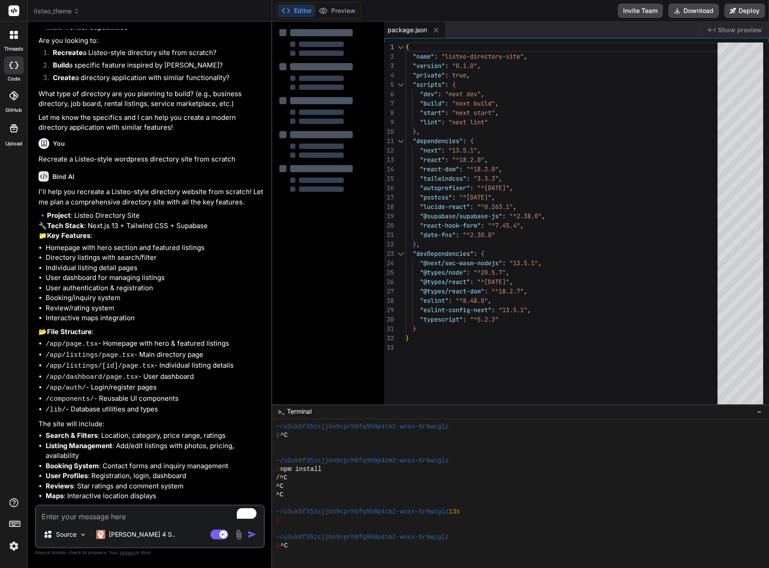
scroll to position [332, 0]
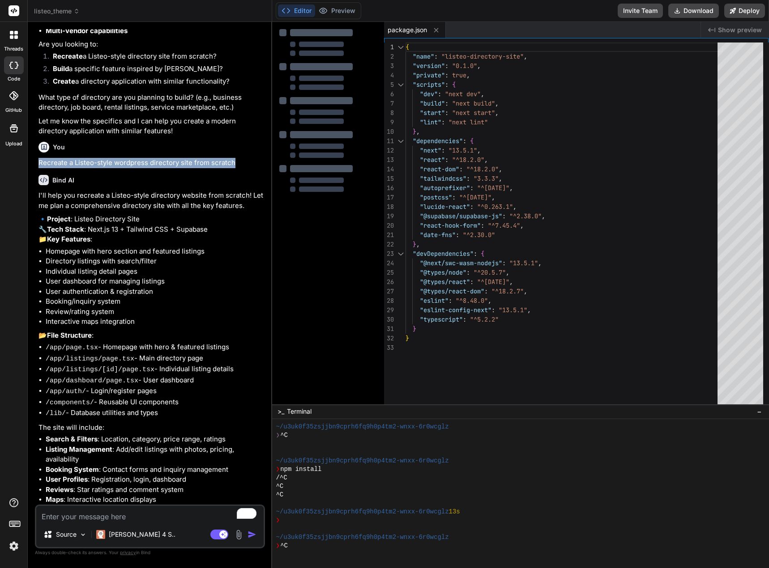
drag, startPoint x: 37, startPoint y: 160, endPoint x: 231, endPoint y: 164, distance: 193.8
click at [231, 164] on div "You do you know th listeo theme Bind AI I'm not familiar with a specific "Liste…" at bounding box center [151, 267] width 228 height 476
copy p "Recreate a Listeo-style wordpress directory site from scratch"
click at [97, 521] on textarea "To enrich screen reader interactions, please activate Accessibility in Grammarl…" at bounding box center [149, 514] width 227 height 16
paste textarea "Recreate a Listeo-style wordpress directory site from scratch"
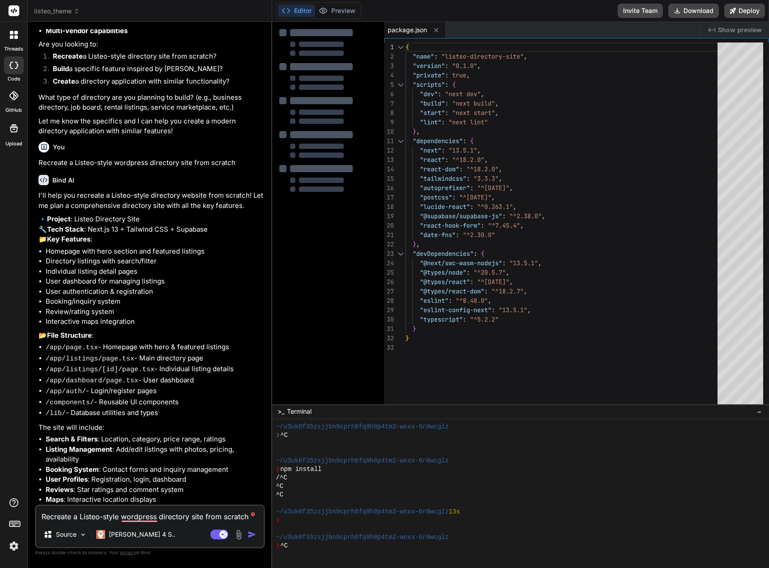
drag, startPoint x: 204, startPoint y: 515, endPoint x: 193, endPoint y: 512, distance: 11.9
click at [193, 512] on textarea "Recreate a Listeo-style wordpress directory site from scratch" at bounding box center [149, 514] width 227 height 16
click at [250, 534] on img "button" at bounding box center [251, 534] width 9 height 9
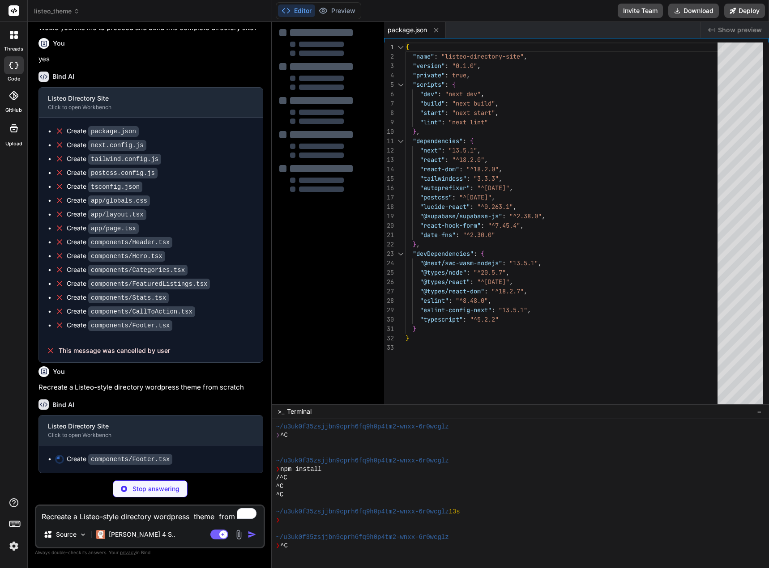
scroll to position [832, 0]
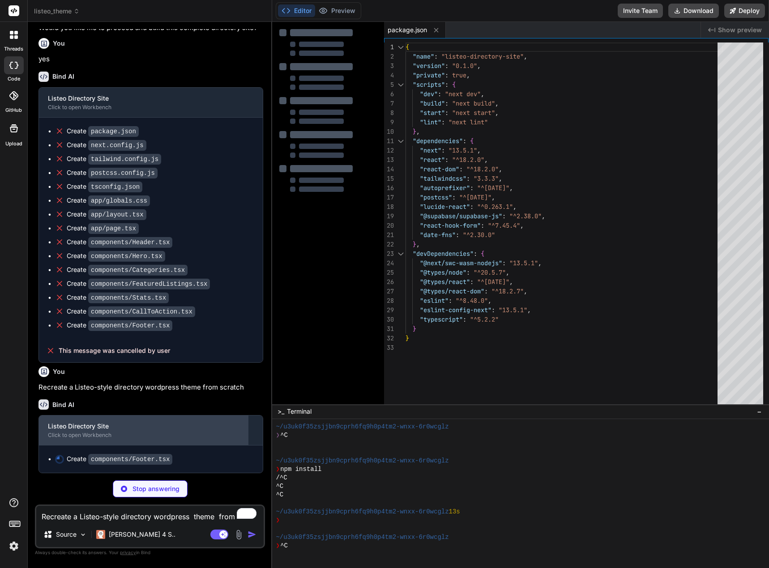
click at [100, 433] on div "Click to open Workbench" at bounding box center [143, 435] width 191 height 7
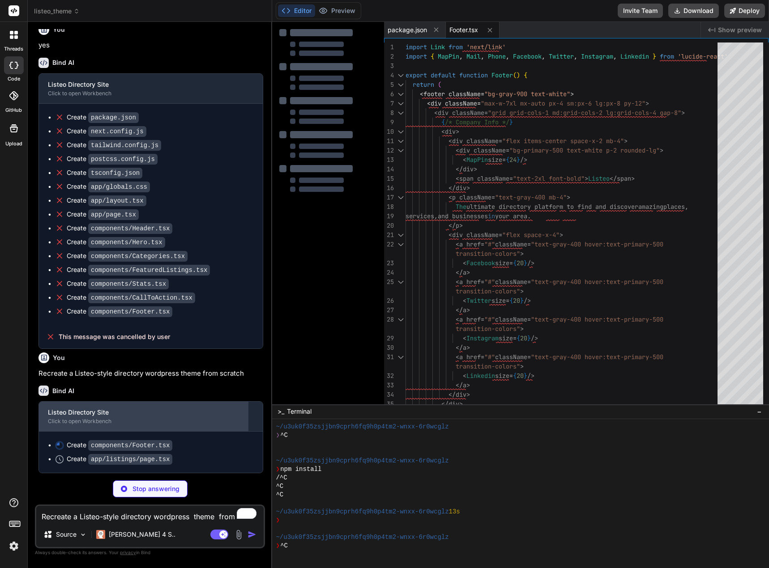
scroll to position [846, 0]
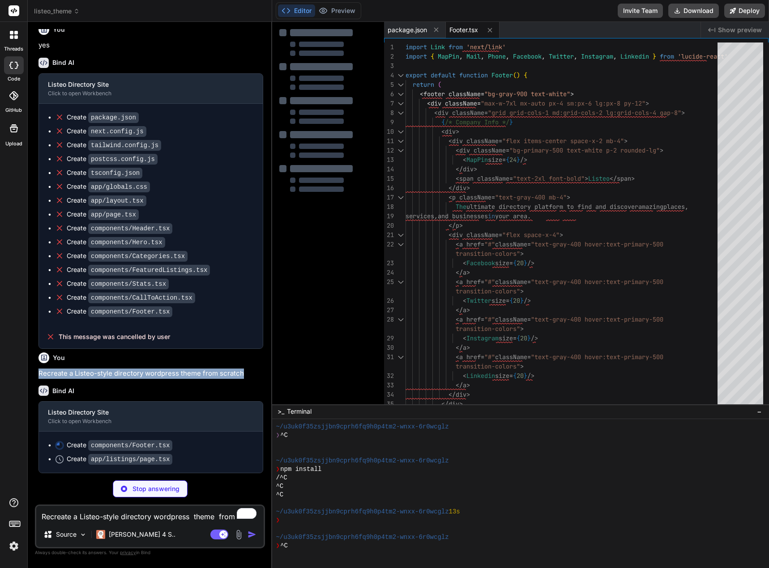
drag, startPoint x: 249, startPoint y: 376, endPoint x: 34, endPoint y: 375, distance: 214.8
click at [34, 375] on div "Bind AI Web Search Created with Pixso. Code Generator You do you know th listeo…" at bounding box center [150, 295] width 244 height 546
copy p "Recreate a Listeo-style directory wordpress theme from scratch"
click at [147, 495] on div "Stop answering" at bounding box center [150, 489] width 75 height 17
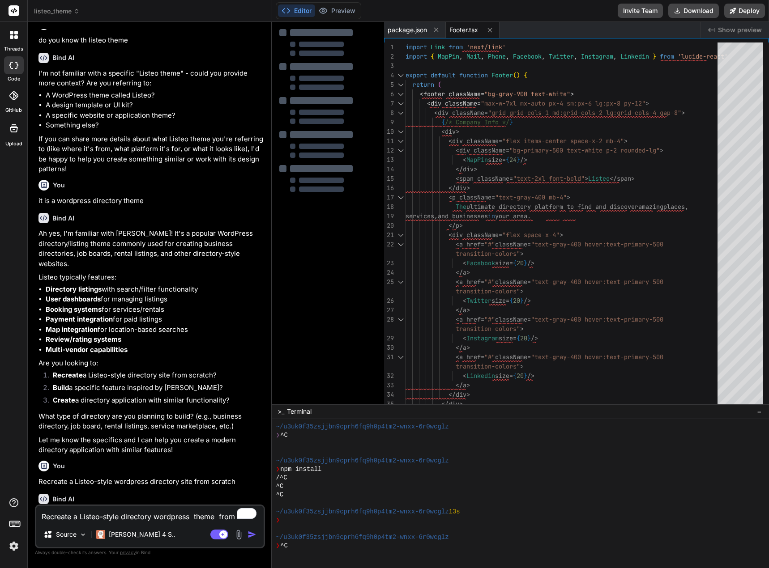
scroll to position [0, 0]
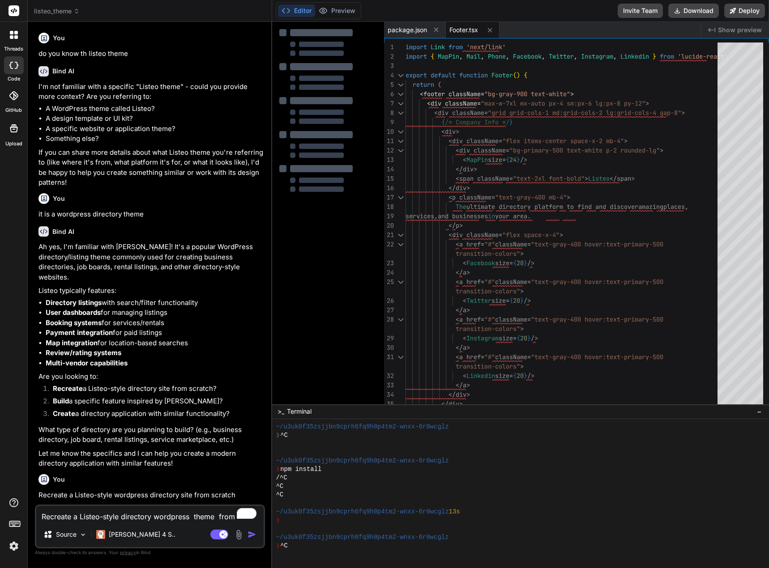
click at [74, 7] on span "listeo_theme" at bounding box center [57, 11] width 46 height 9
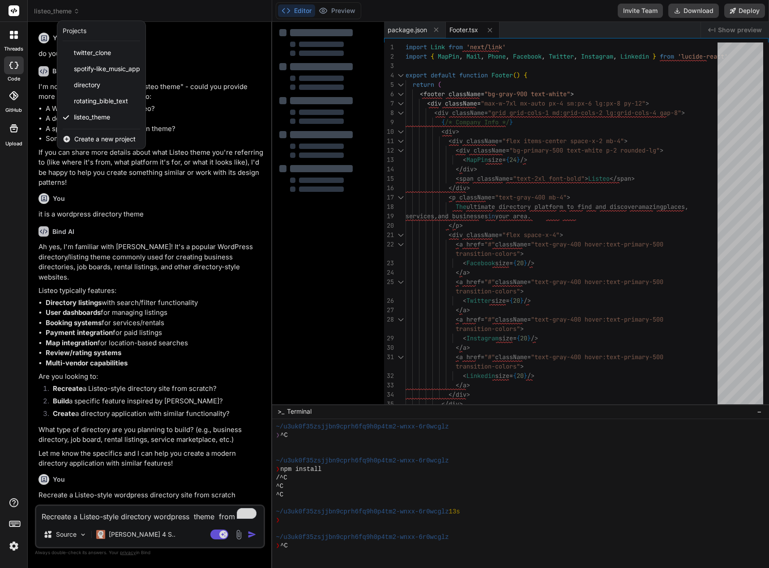
click at [98, 137] on span "Create a new project" at bounding box center [104, 139] width 61 height 9
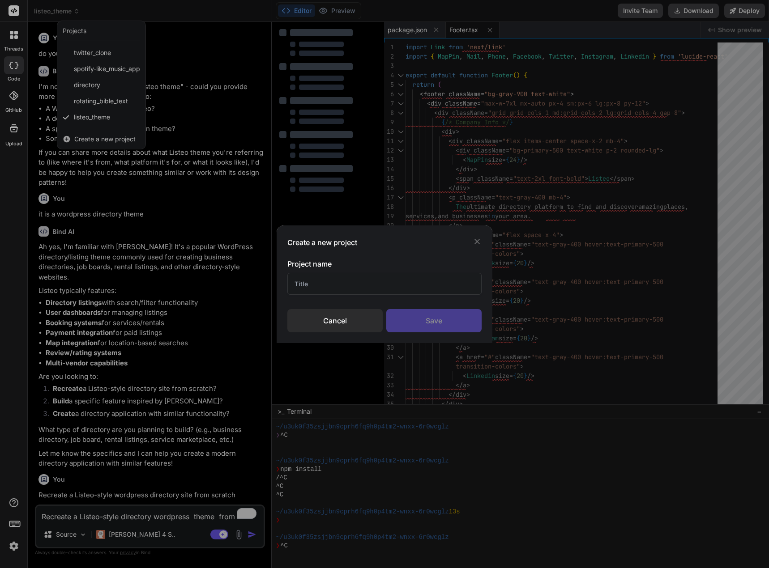
click at [307, 285] on input "text" at bounding box center [384, 284] width 194 height 22
click at [409, 318] on div "Save" at bounding box center [433, 320] width 95 height 23
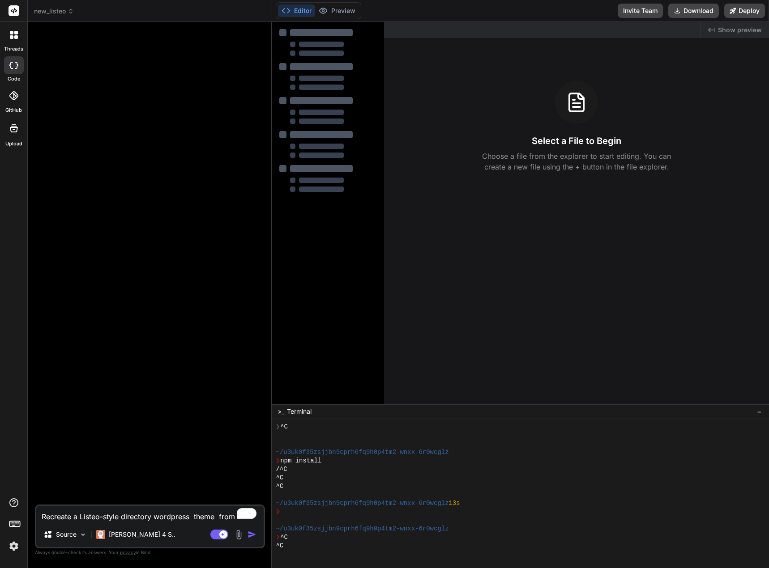
click at [57, 517] on textarea "Recreate a Listeo-style directory wordpress theme from scratch" at bounding box center [149, 514] width 227 height 16
paste textarea "Recreate a Listeo-style directory wordpress theme from scratch"
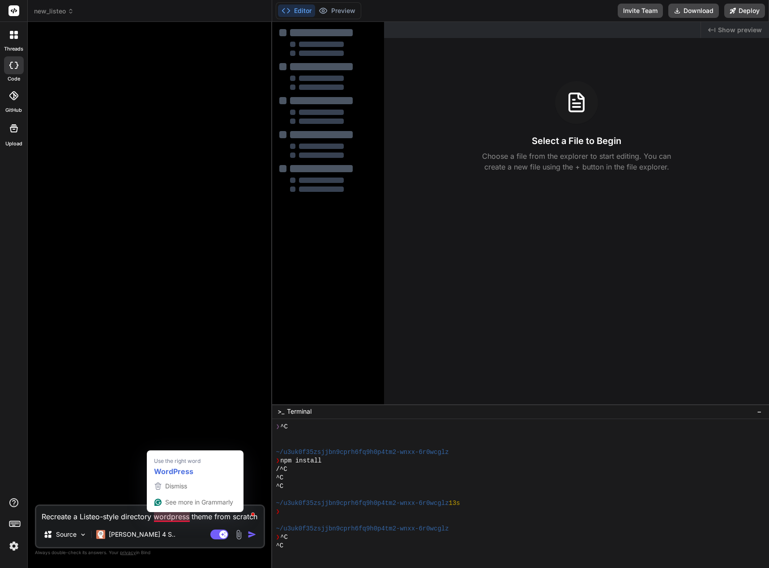
click at [183, 520] on textarea "Recreate a Listeo-style directory wordpress theme from scratch" at bounding box center [149, 514] width 227 height 16
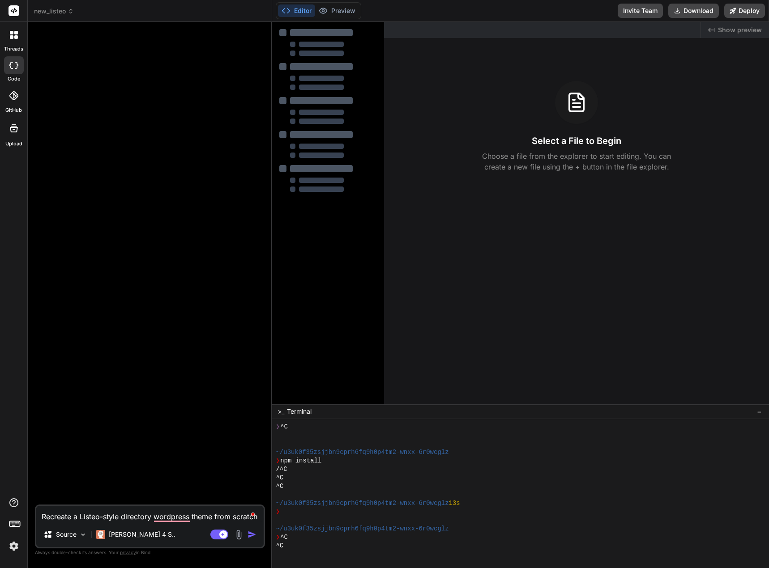
click at [254, 533] on img "button" at bounding box center [251, 534] width 9 height 9
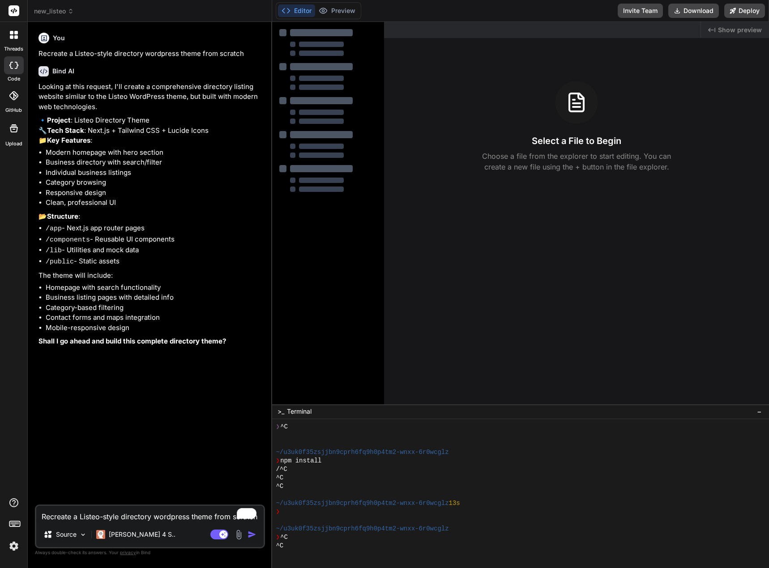
click at [111, 516] on textarea "Recreate a Listeo-style directory wordpress theme from scratch" at bounding box center [149, 514] width 227 height 16
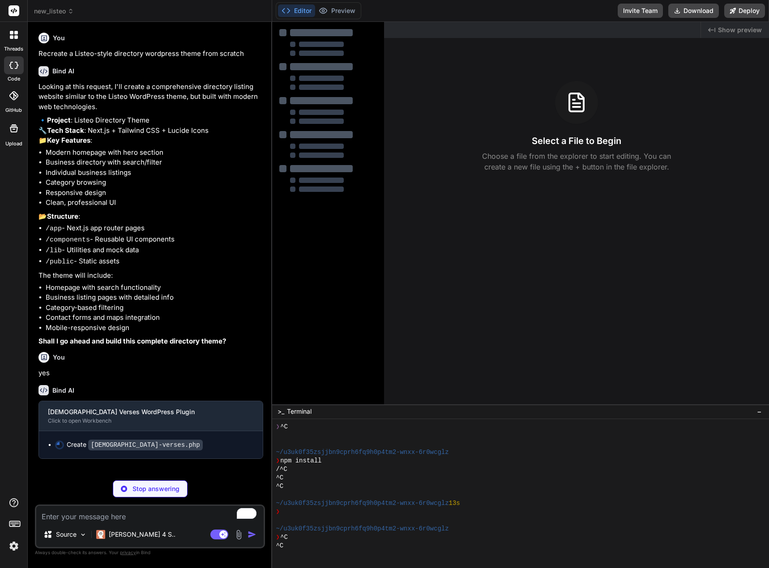
click at [147, 487] on p "Stop answering" at bounding box center [155, 489] width 47 height 9
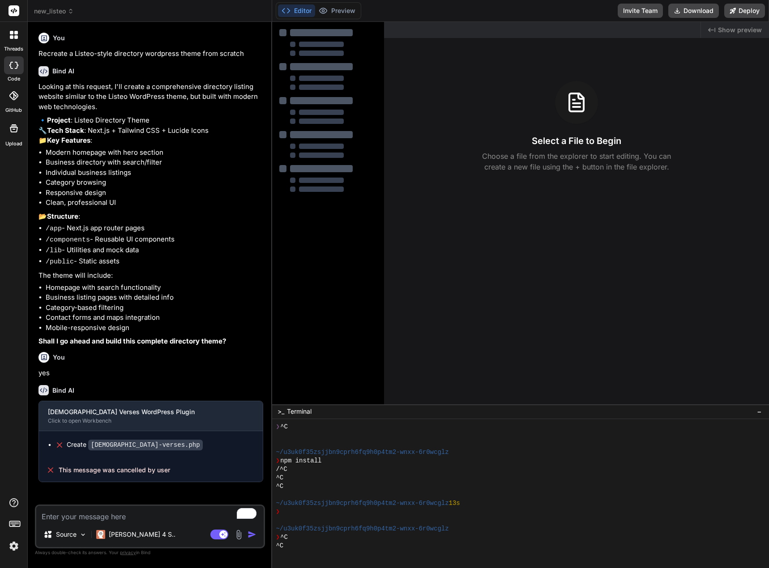
click at [69, 11] on icon at bounding box center [71, 11] width 6 height 6
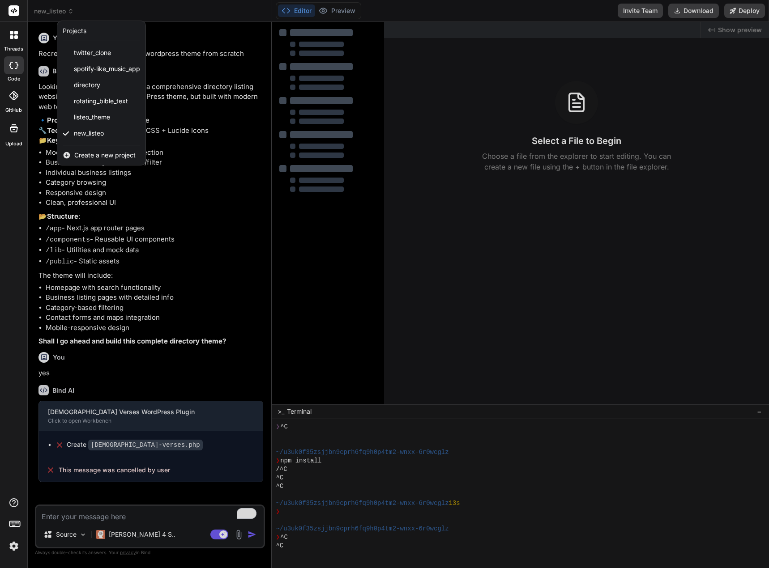
click at [69, 9] on div at bounding box center [384, 284] width 769 height 568
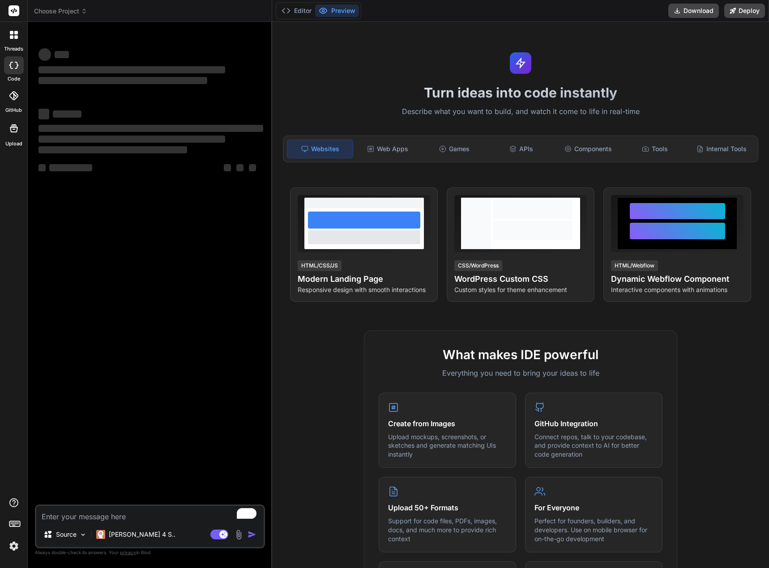
click at [81, 12] on span "Choose Project" at bounding box center [60, 11] width 53 height 9
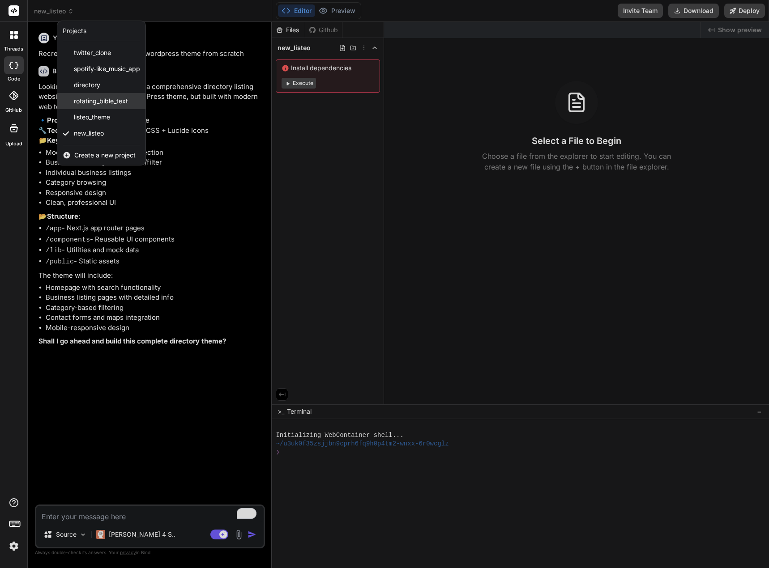
click at [116, 96] on div "rotating_bible_text" at bounding box center [101, 101] width 88 height 16
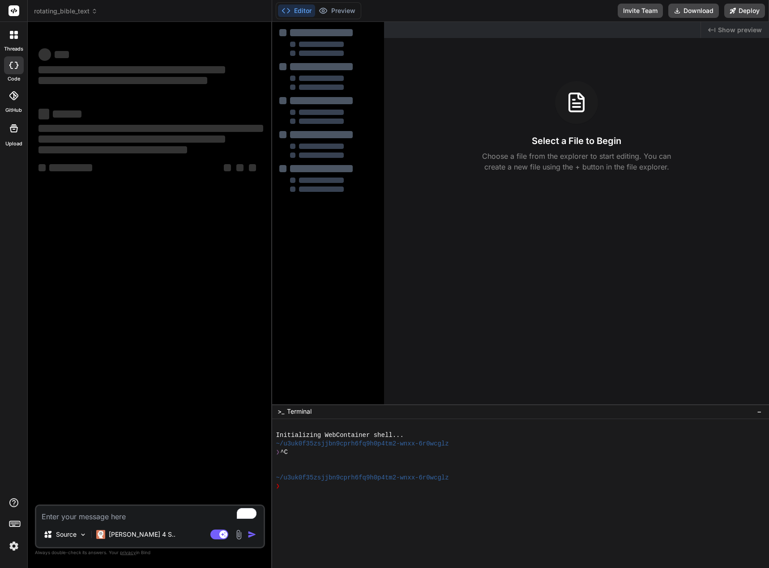
type textarea "x"
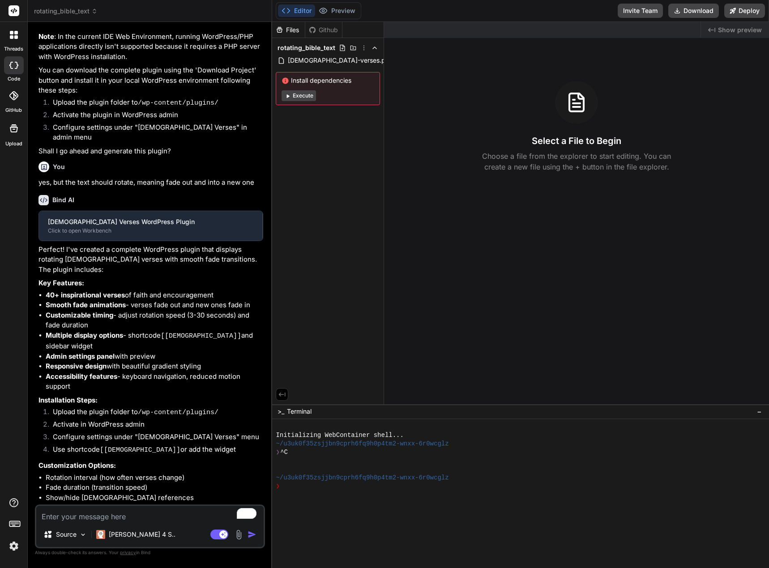
scroll to position [268, 0]
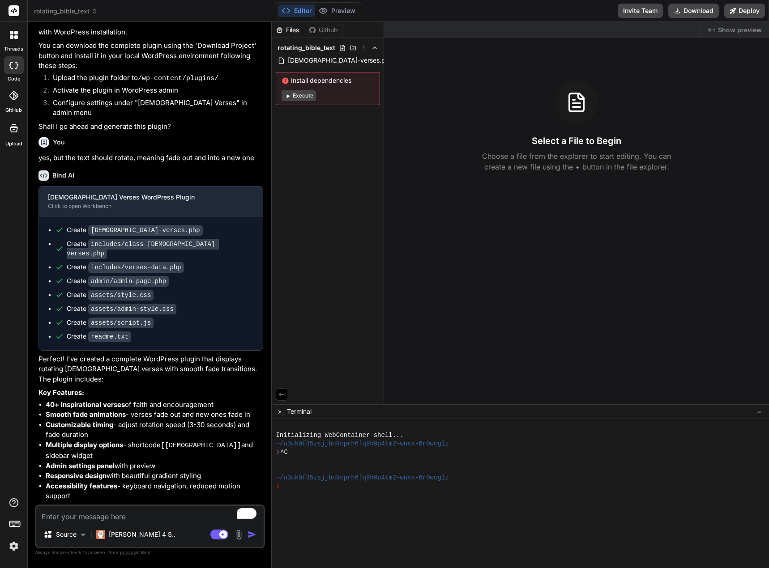
click at [66, 519] on textarea "To enrich screen reader interactions, please activate Accessibility in Grammarl…" at bounding box center [149, 514] width 227 height 16
paste textarea "Plugin could not be activated because it triggered a fatal error."
type textarea "Plugin could not be activated because it triggered a fatal error."
type textarea "x"
type textarea "Plugin could not be activated because it triggered a fatal error."
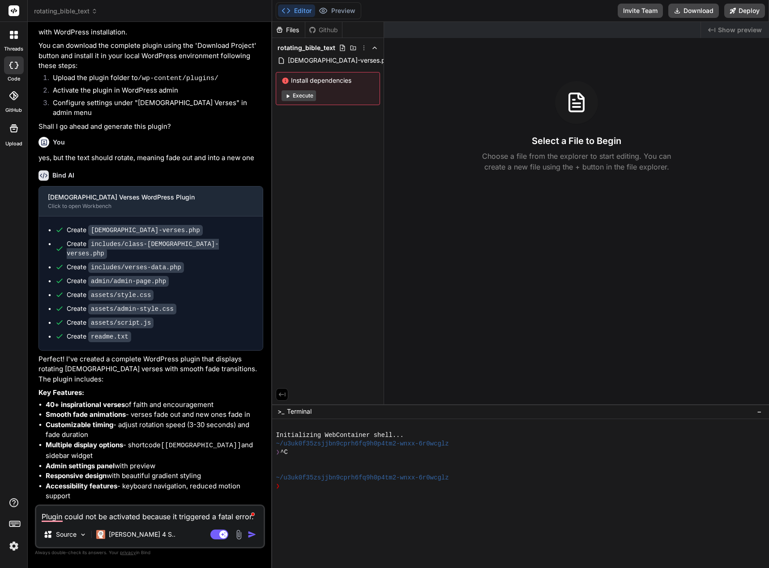
click at [251, 536] on img "button" at bounding box center [251, 534] width 9 height 9
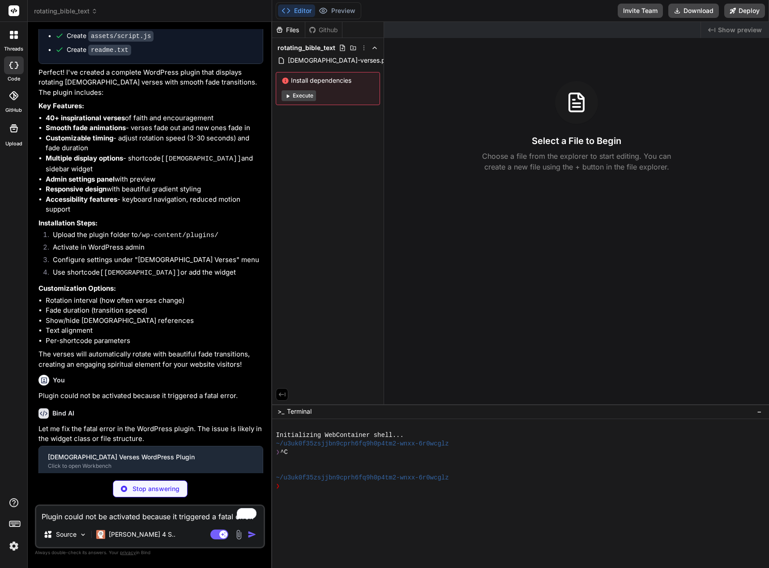
scroll to position [556, 0]
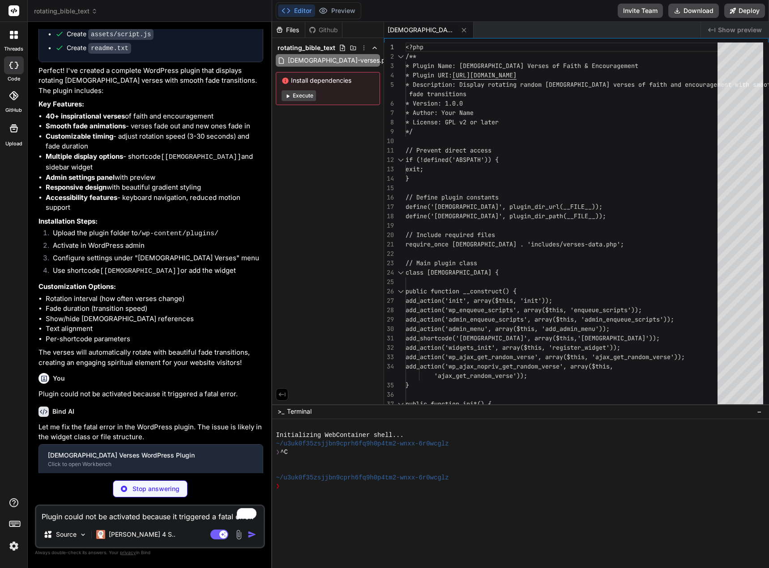
type textarea "x"
type textarea "array( 'text' => 'Give thanks to the Lord, for he is good; his love endures for…"
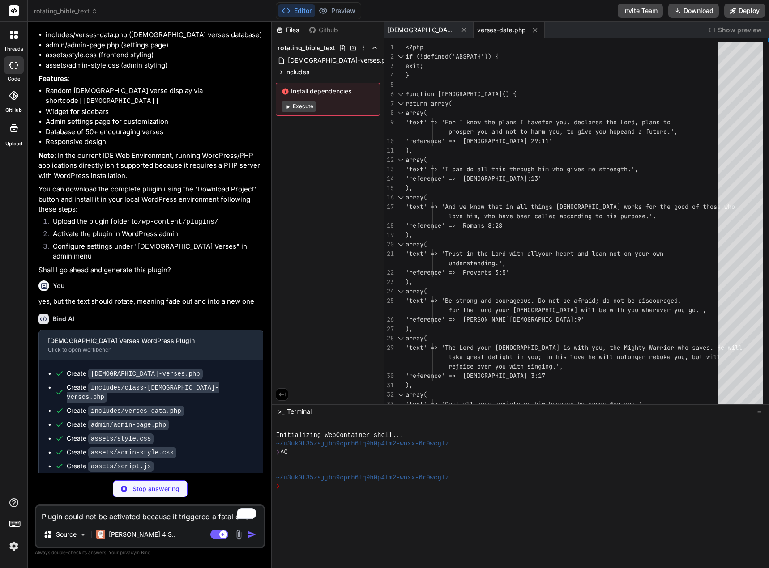
scroll to position [584, 0]
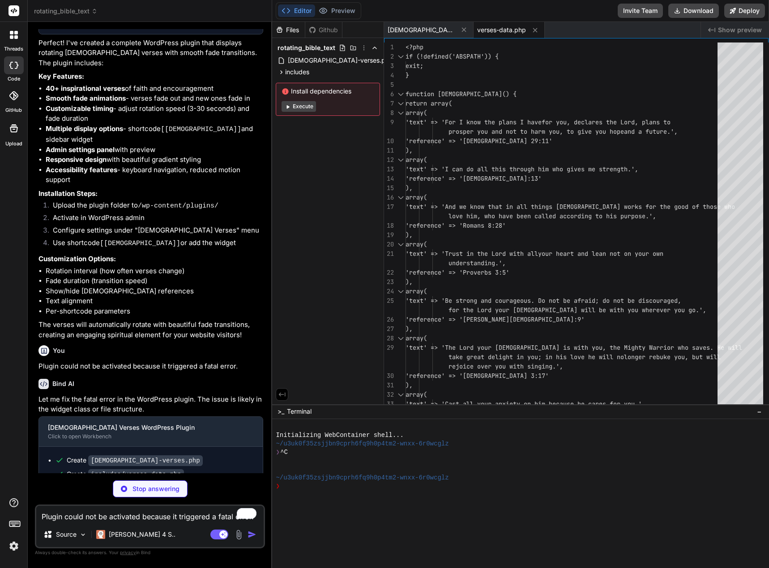
type textarea "x"
type textarea "</div>"
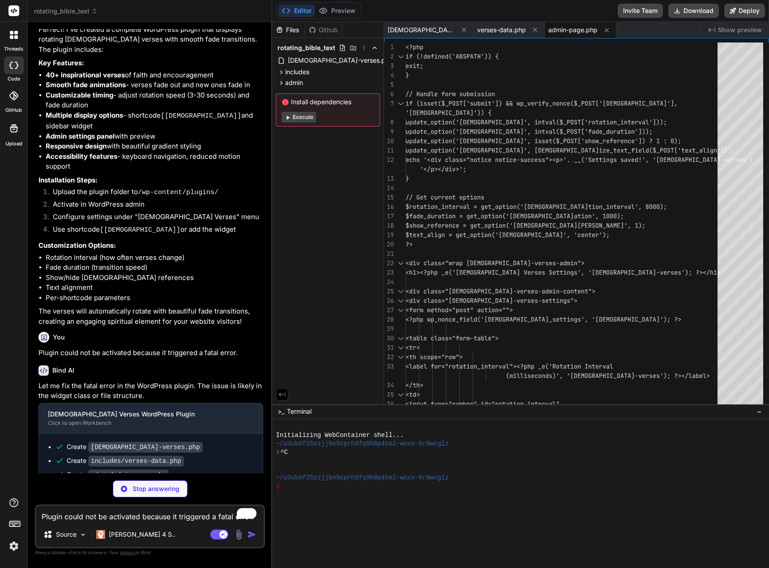
scroll to position [598, 0]
type textarea "x"
type textarea "transform: none; } }"
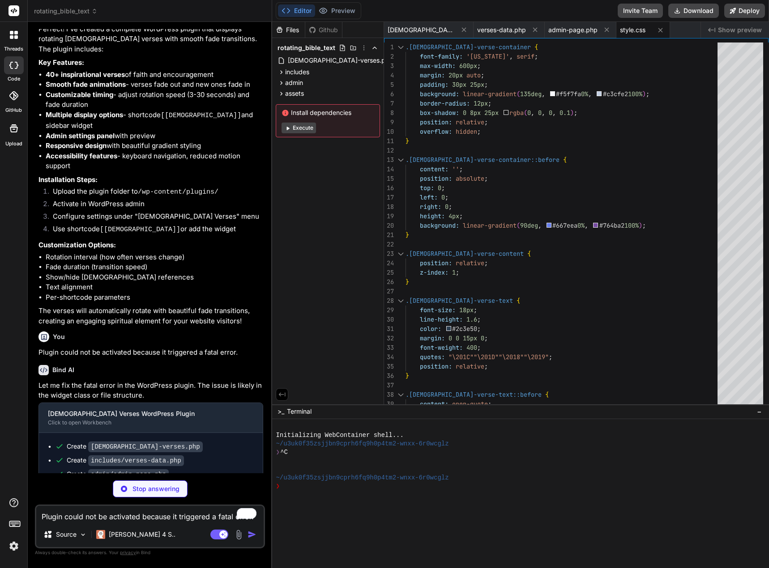
type textarea "x"
type textarea ".button-primary:focus { background-color: #5a6fd8; border-color: #4d63d2; }"
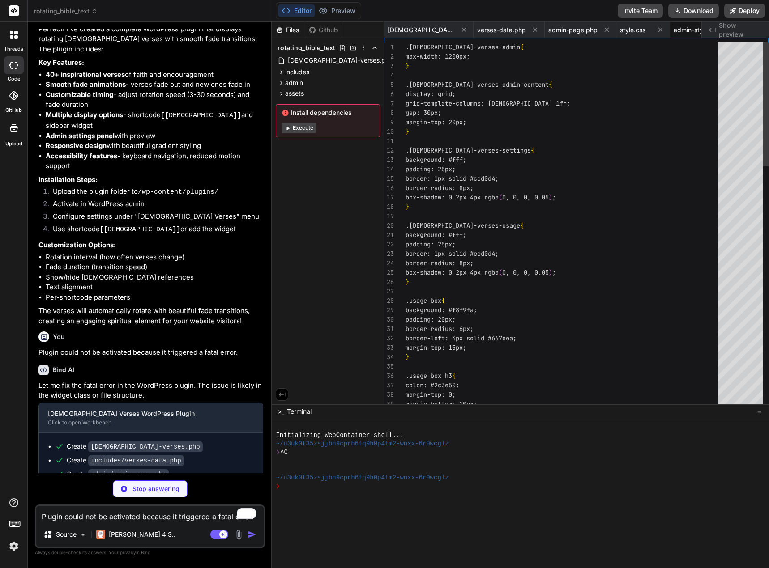
scroll to position [0, 21]
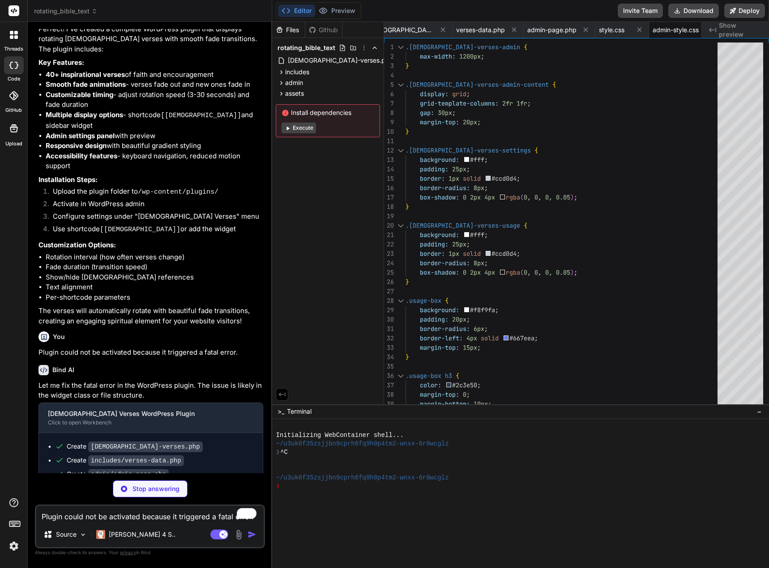
type textarea "x"
type textarea "'role': 'region', 'aria-label': '[DEMOGRAPHIC_DATA] verse rotation active. Pres…"
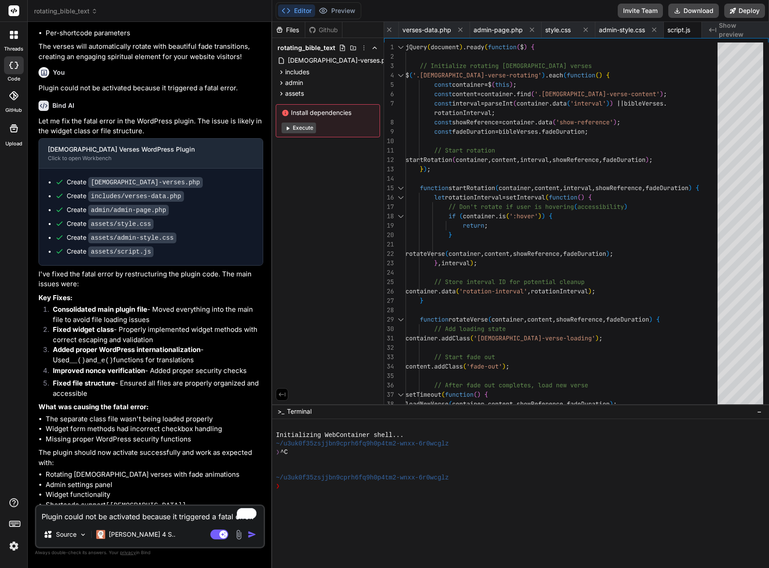
scroll to position [864, 0]
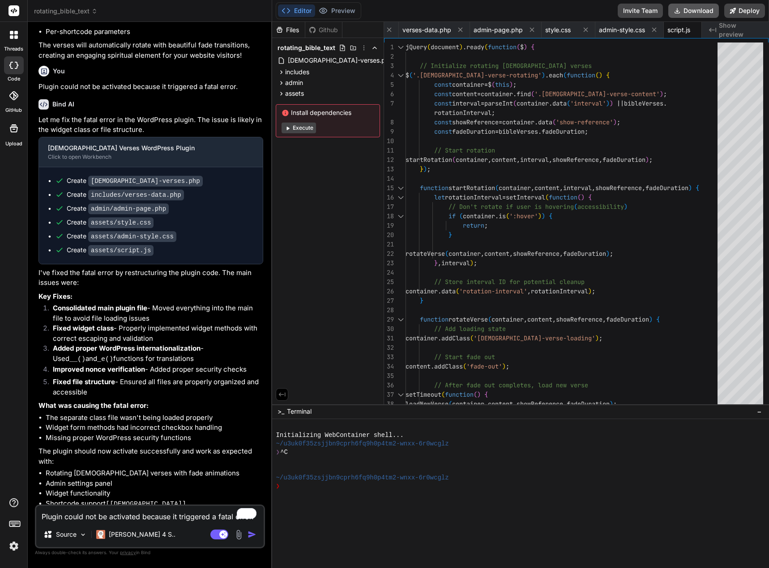
click at [697, 12] on button "Download" at bounding box center [693, 11] width 51 height 14
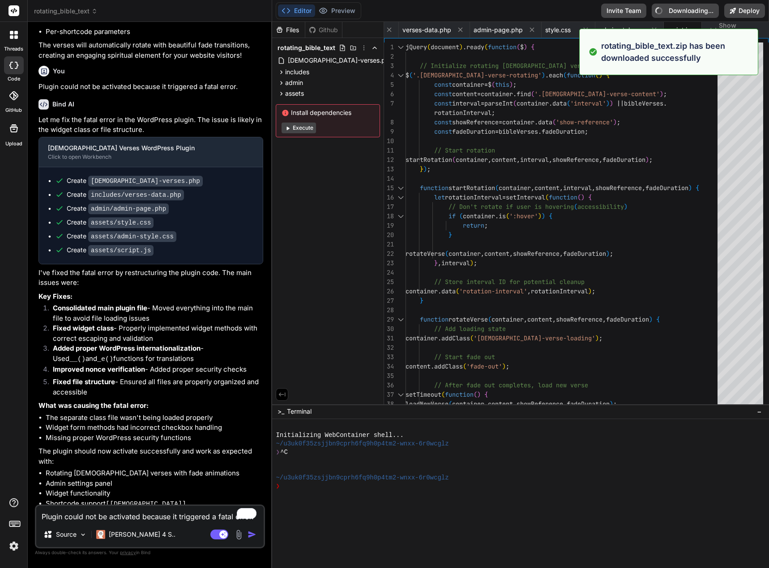
type textarea "x"
